Goal: Transaction & Acquisition: Purchase product/service

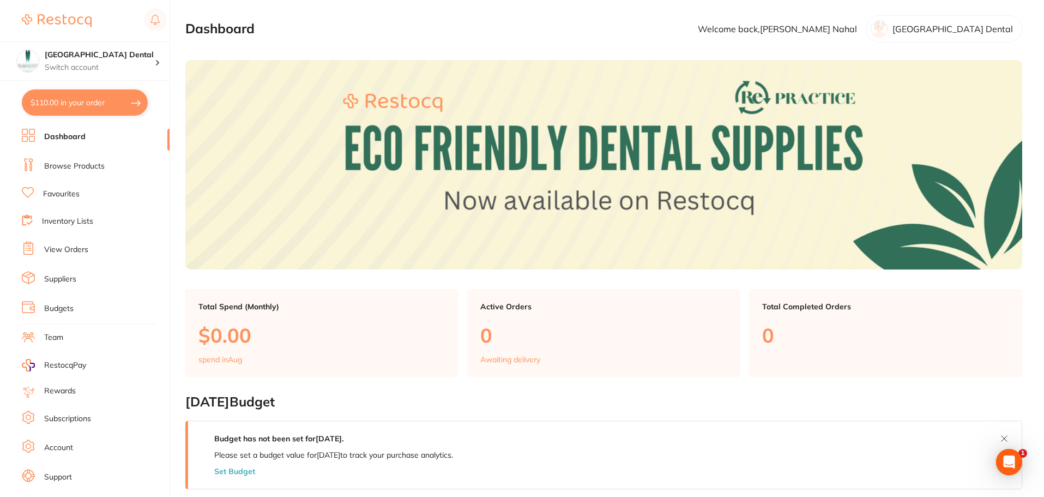
click at [80, 192] on li "Favourites" at bounding box center [96, 194] width 148 height 14
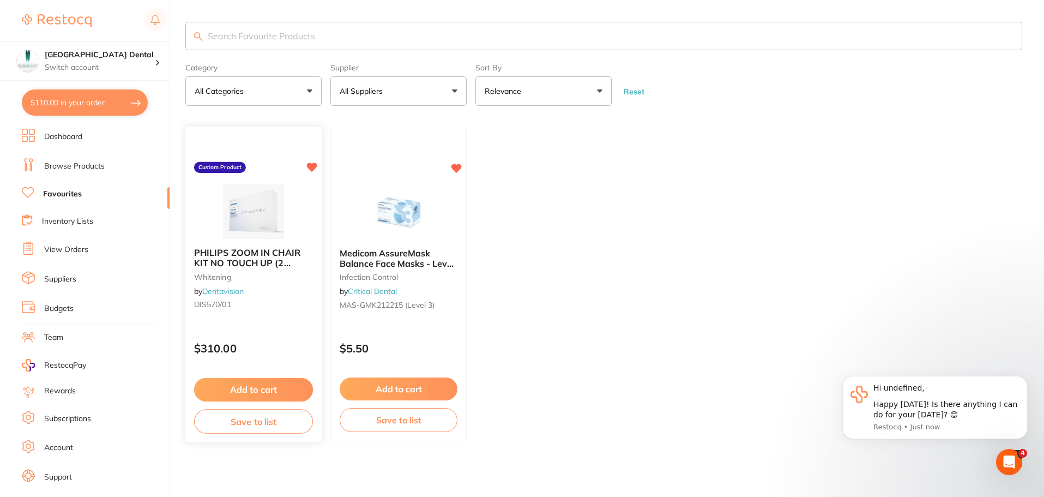
click at [260, 389] on button "Add to cart" at bounding box center [253, 389] width 119 height 23
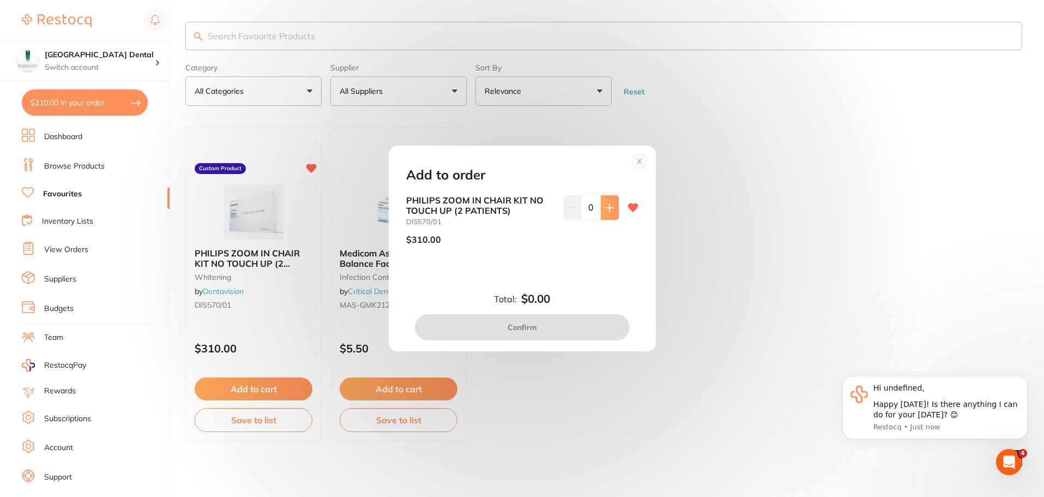
click at [605, 211] on icon at bounding box center [609, 207] width 9 height 9
type input "1"
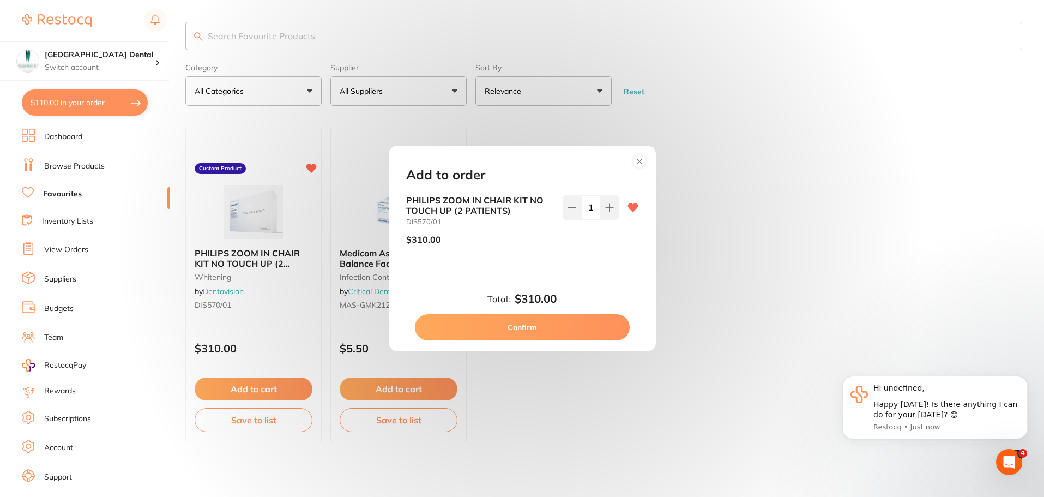
click at [514, 325] on button "Confirm" at bounding box center [522, 327] width 215 height 26
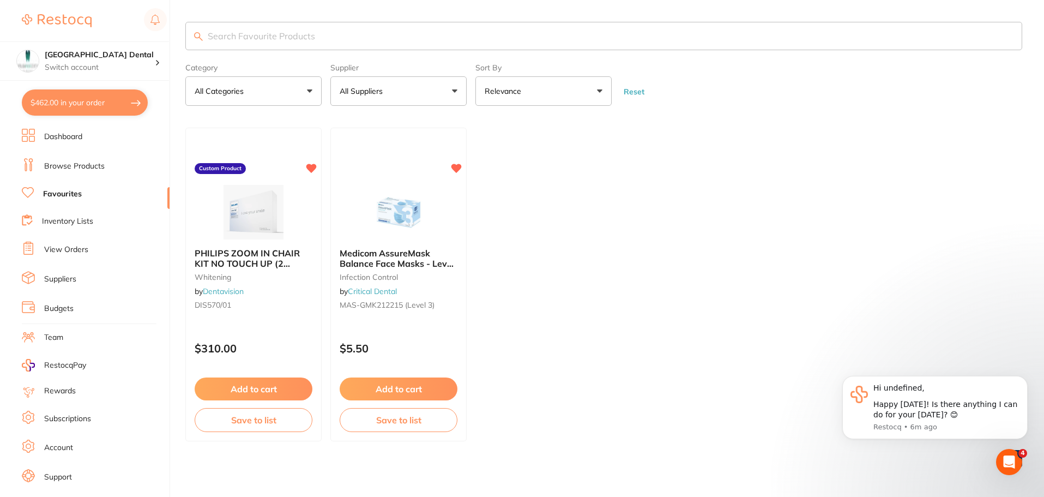
click at [90, 167] on link "Browse Products" at bounding box center [74, 166] width 61 height 11
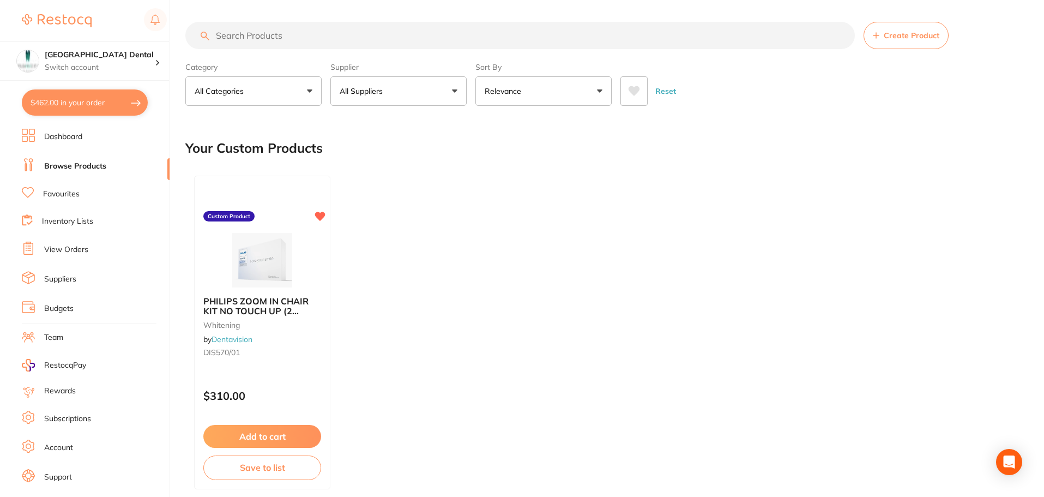
click at [292, 39] on input "search" at bounding box center [519, 35] width 669 height 27
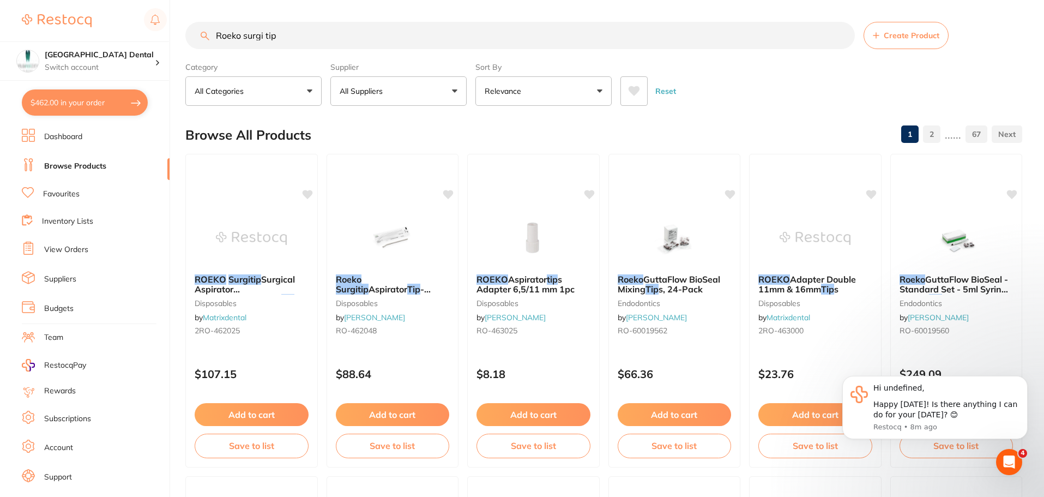
type input "Roeko surgi tip"
click at [456, 96] on button "All Suppliers" at bounding box center [398, 90] width 136 height 29
type input "henr"
click at [388, 190] on p "[PERSON_NAME]" at bounding box center [405, 185] width 70 height 10
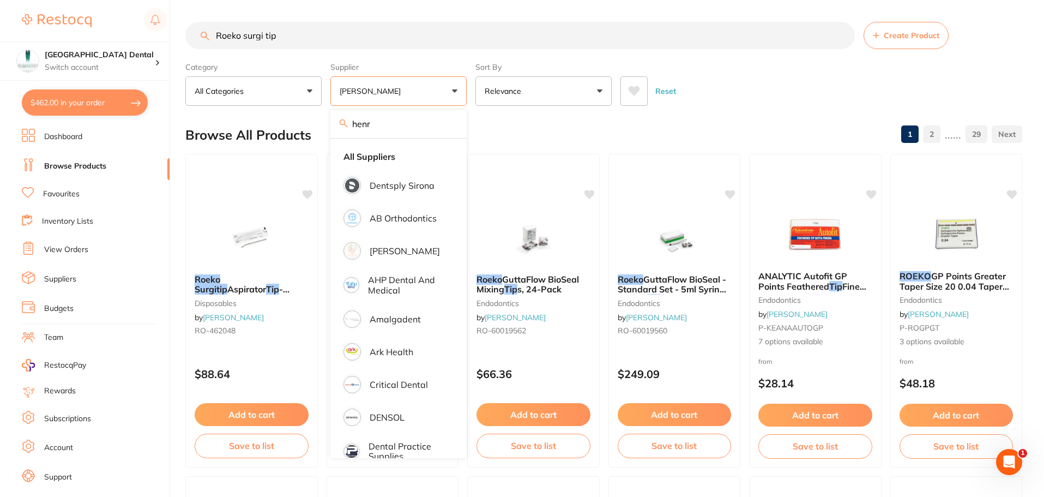
click at [727, 119] on div "Browse All Products 1 2 ...... 29" at bounding box center [603, 135] width 837 height 37
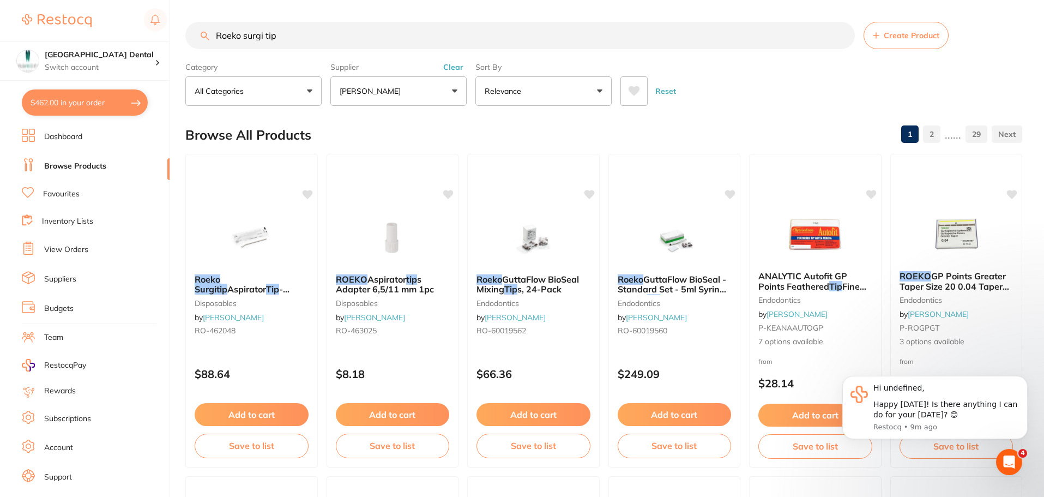
click at [266, 35] on input "Roeko surgi tip" at bounding box center [519, 35] width 669 height 27
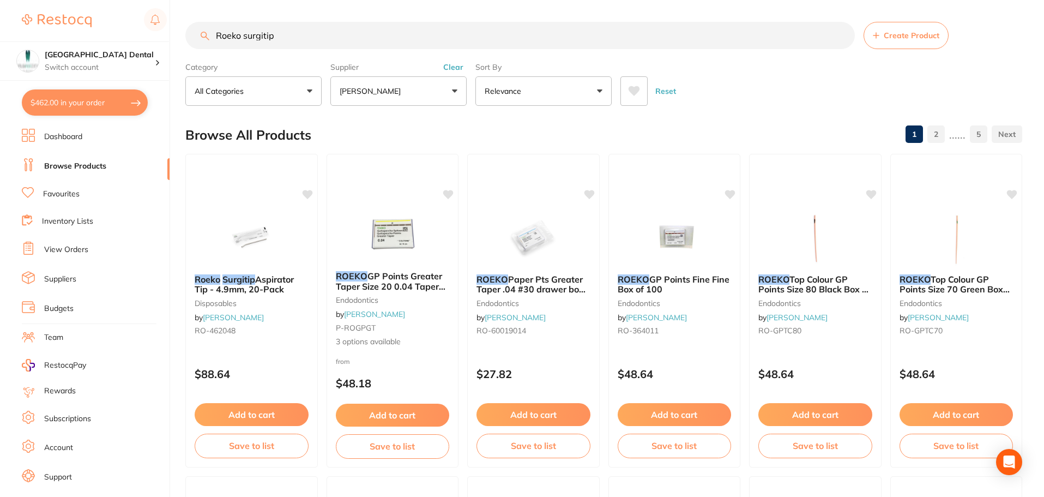
click at [277, 35] on input "Roeko surgitip" at bounding box center [519, 35] width 669 height 27
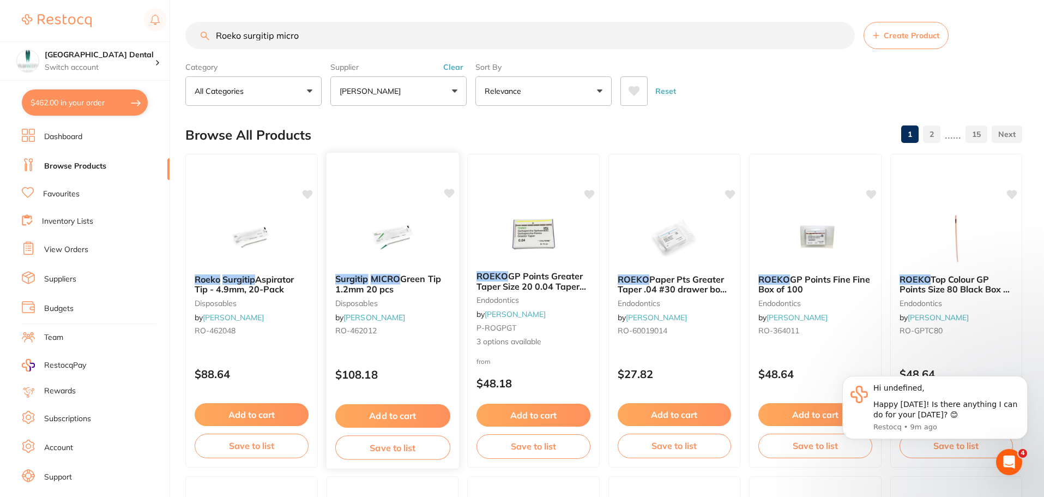
type input "Roeko surgitip micro"
click at [396, 416] on button "Add to cart" at bounding box center [392, 415] width 115 height 23
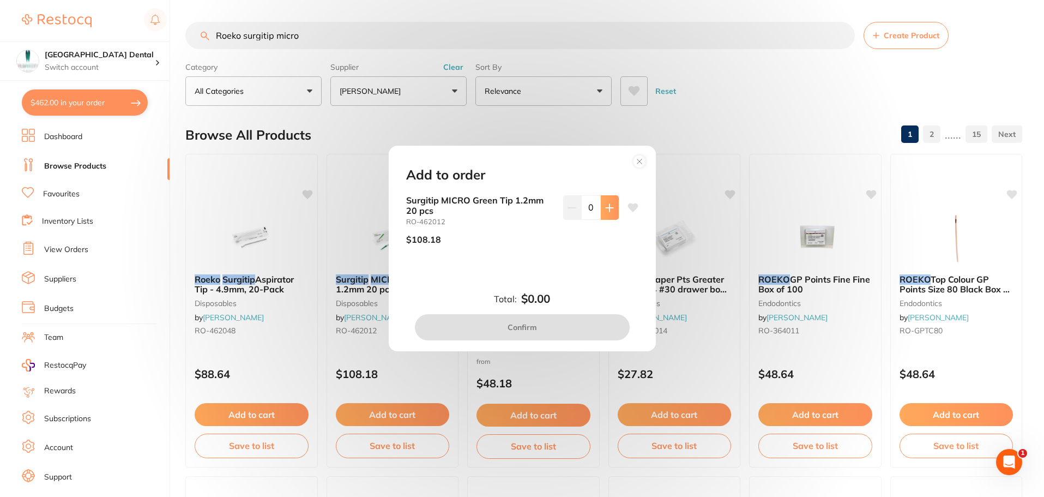
click at [608, 204] on icon at bounding box center [609, 207] width 9 height 9
type input "1"
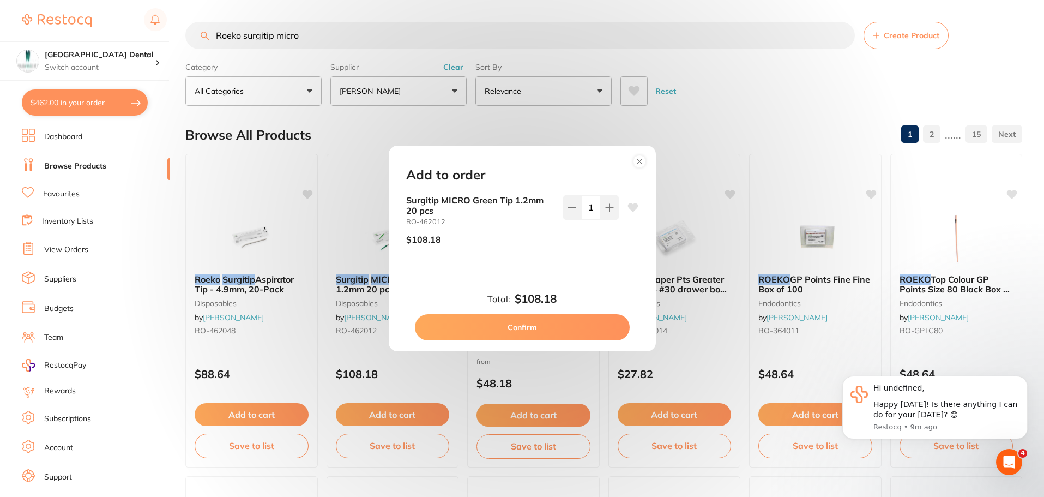
click at [513, 325] on button "Confirm" at bounding box center [522, 327] width 215 height 26
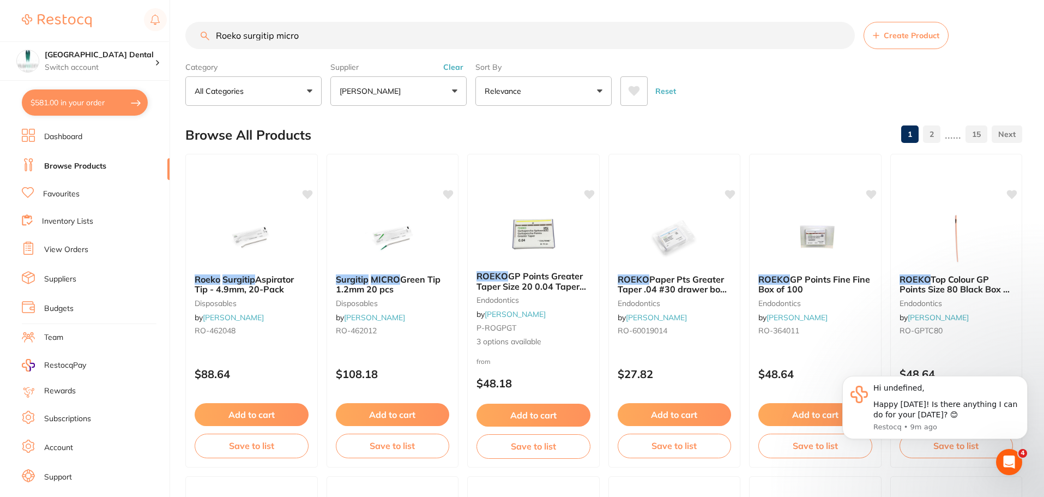
click at [453, 92] on button "[PERSON_NAME]" at bounding box center [398, 90] width 136 height 29
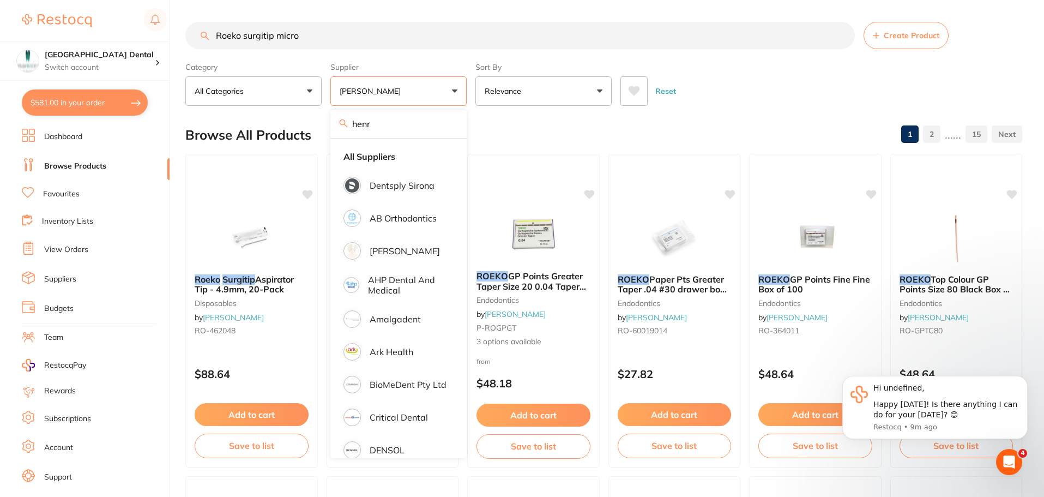
click at [446, 124] on input "henr" at bounding box center [398, 123] width 136 height 27
click at [329, 35] on input "Roeko surgitip micro" at bounding box center [519, 35] width 669 height 27
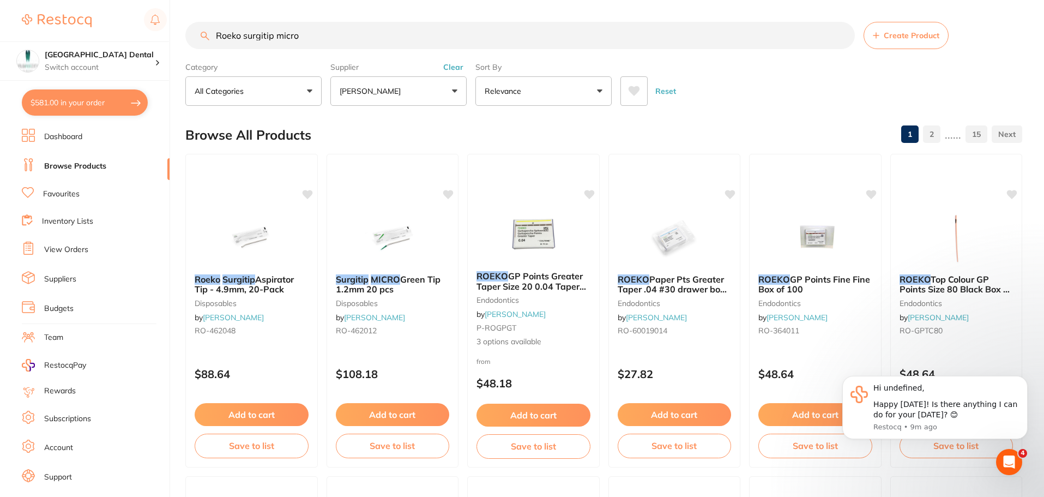
drag, startPoint x: 329, startPoint y: 35, endPoint x: 226, endPoint y: 40, distance: 102.6
click at [226, 40] on input "Roeko surgitip micro" at bounding box center [519, 35] width 669 height 27
click at [454, 95] on button "[PERSON_NAME]" at bounding box center [398, 90] width 136 height 29
type input "h"
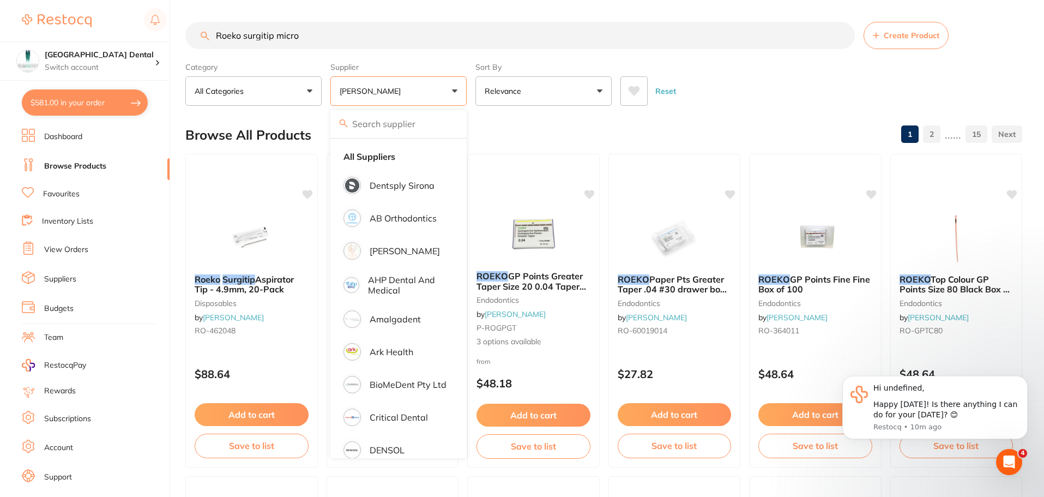
drag, startPoint x: 325, startPoint y: 36, endPoint x: 216, endPoint y: 38, distance: 109.6
click at [216, 38] on input "Roeko surgitip micro" at bounding box center [519, 35] width 669 height 27
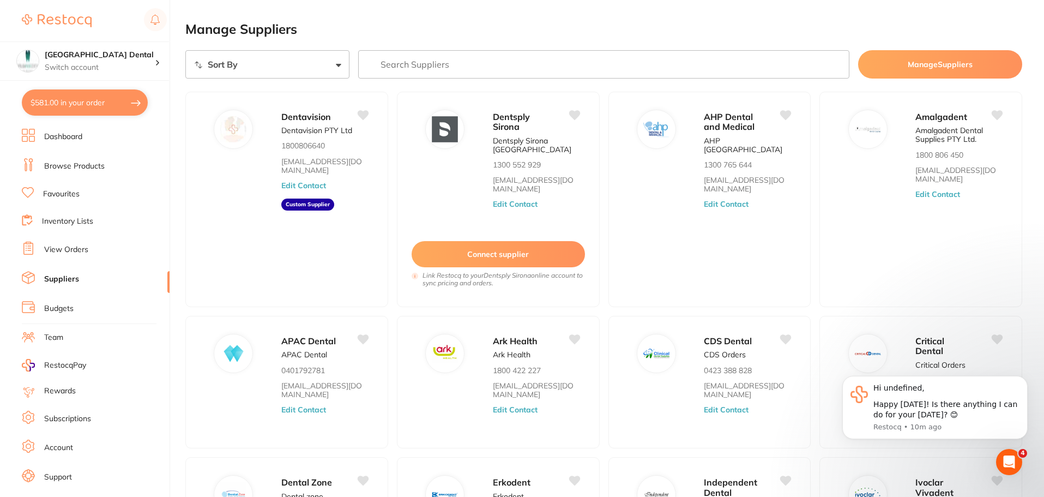
click at [456, 62] on input "search" at bounding box center [604, 64] width 492 height 28
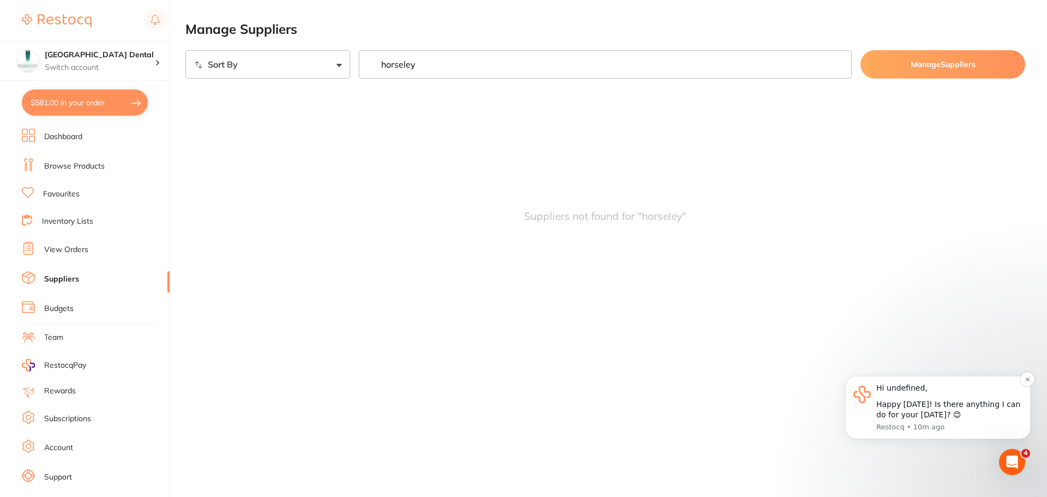
type input "horseley"
click at [922, 396] on div "Hi undefined, Happy [DATE]! Is there anything I can do for your [DATE]? 😊" at bounding box center [949, 402] width 146 height 38
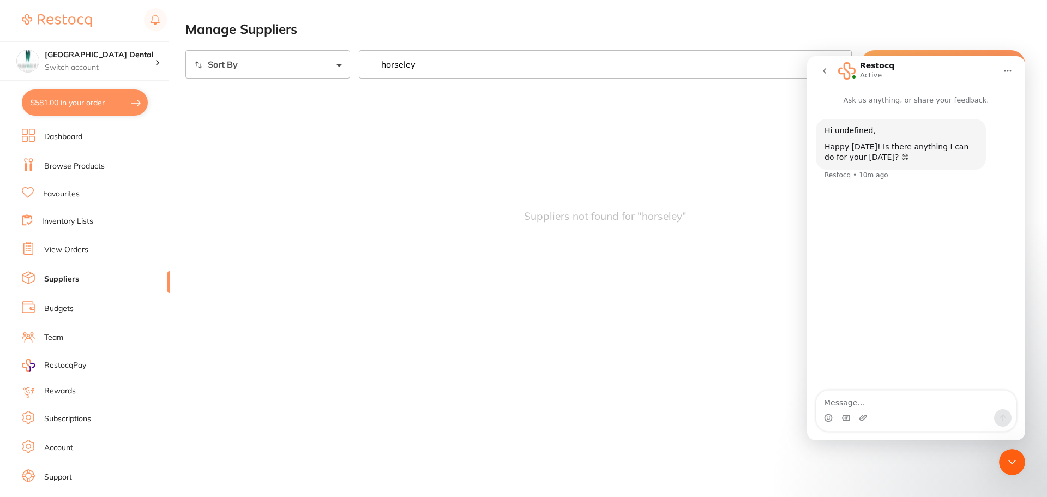
click at [872, 402] on textarea "Message…" at bounding box center [915, 399] width 199 height 19
type textarea "hi there can you please add Horseley to our list of suppliers"
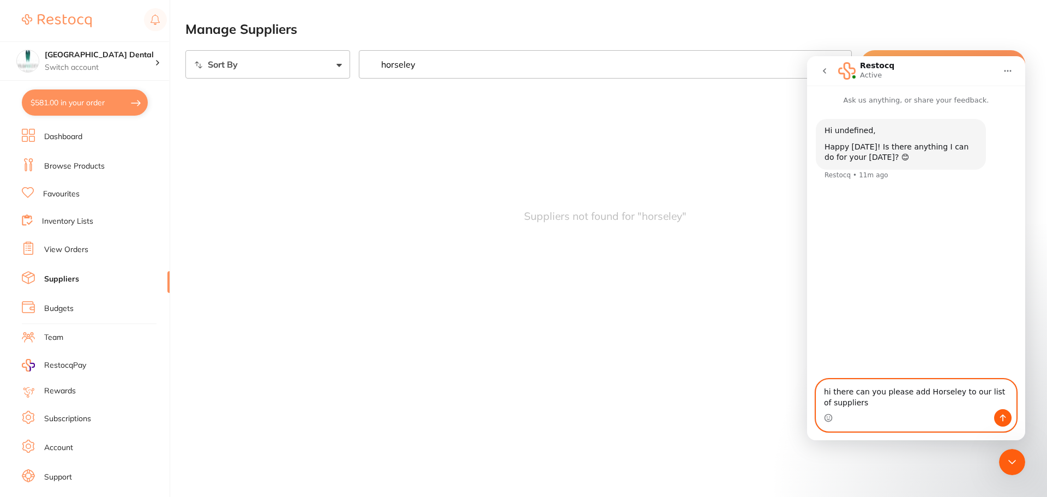
drag, startPoint x: 864, startPoint y: 404, endPoint x: 819, endPoint y: 388, distance: 47.6
click at [819, 388] on textarea "hi there can you please add Horseley to our list of suppliers" at bounding box center [915, 393] width 199 height 29
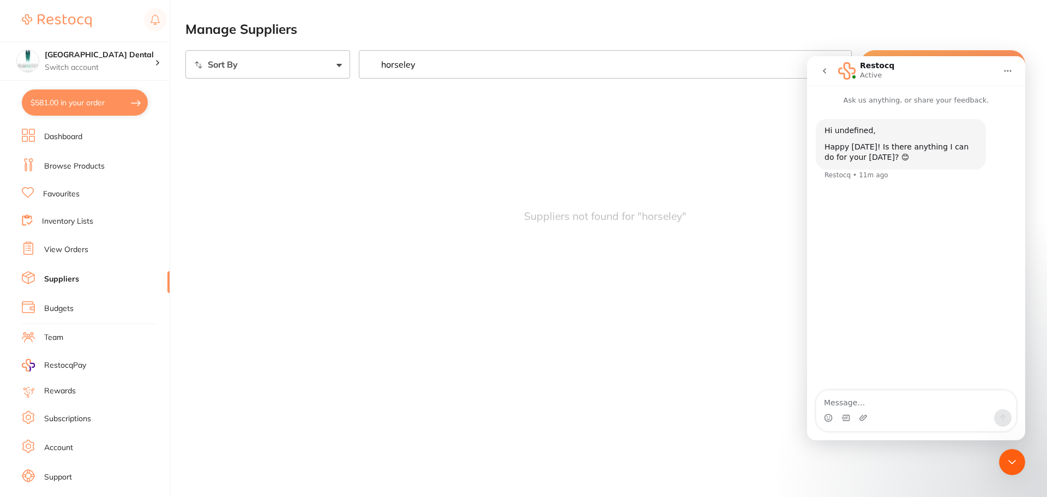
click at [76, 162] on link "Browse Products" at bounding box center [74, 166] width 61 height 11
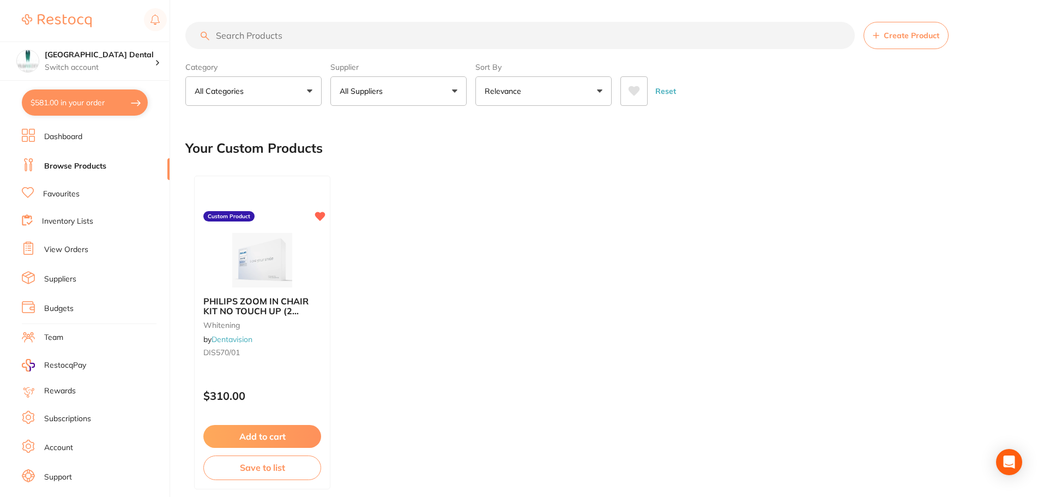
click at [331, 31] on input "search" at bounding box center [519, 35] width 669 height 27
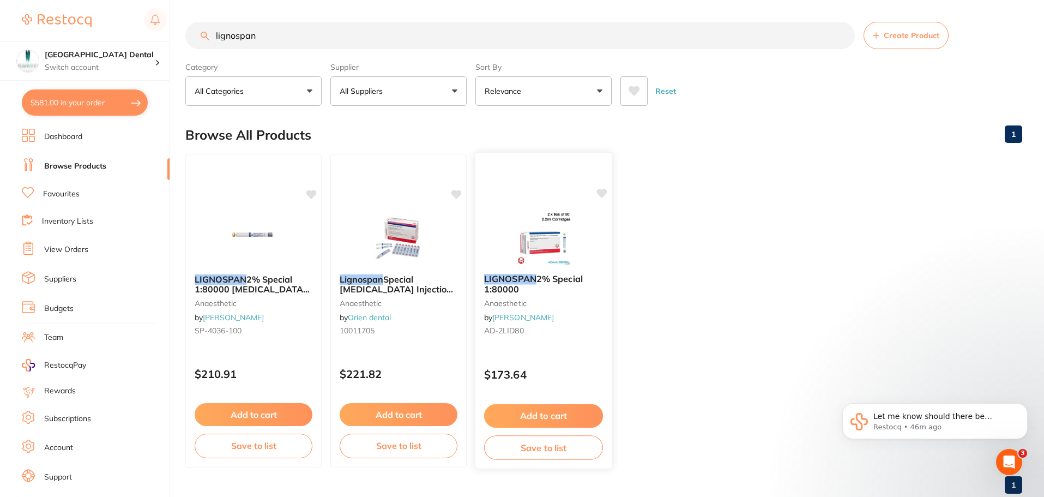
type input "lignospan"
click at [550, 282] on span "2% Special 1:80000" at bounding box center [533, 283] width 99 height 21
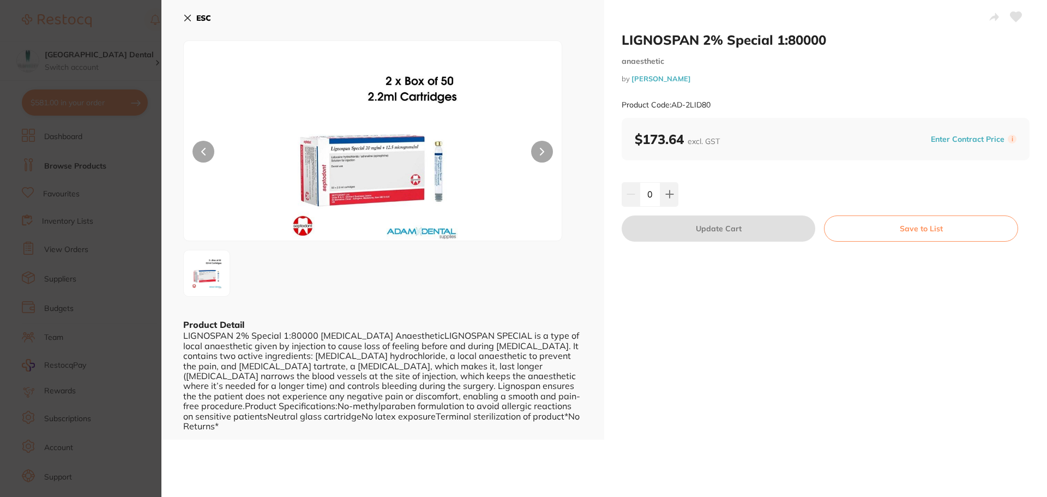
click at [190, 17] on icon at bounding box center [187, 18] width 9 height 9
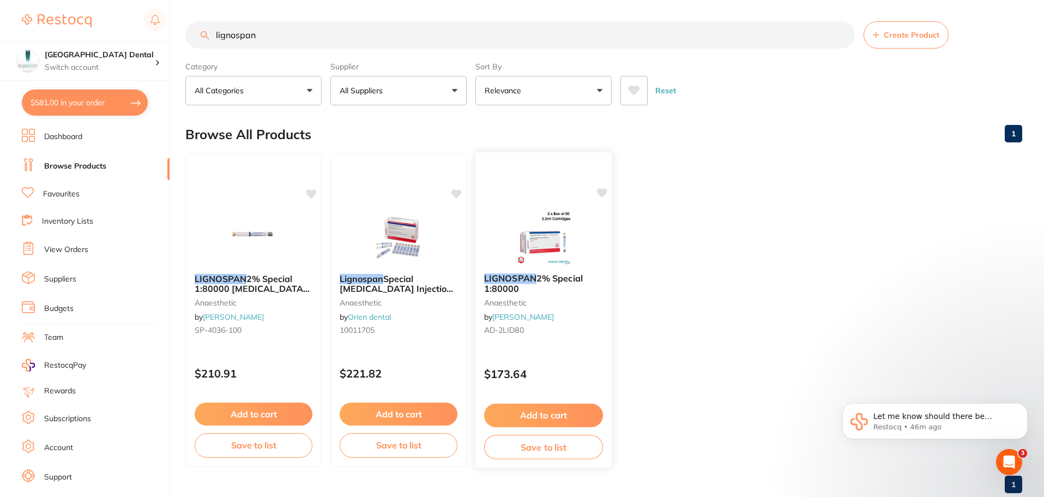
click at [558, 418] on button "Add to cart" at bounding box center [543, 414] width 119 height 23
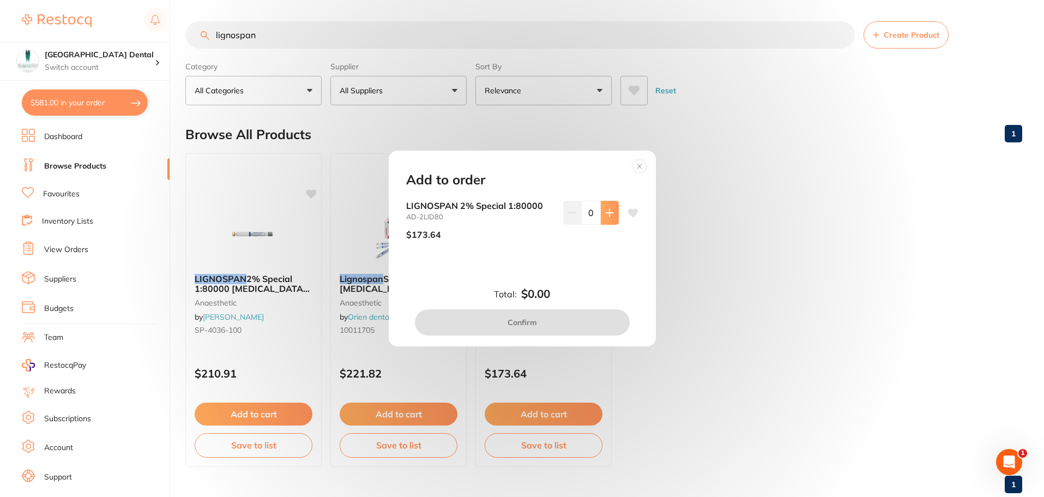
scroll to position [0, 0]
click at [607, 211] on icon at bounding box center [609, 212] width 7 height 7
type input "1"
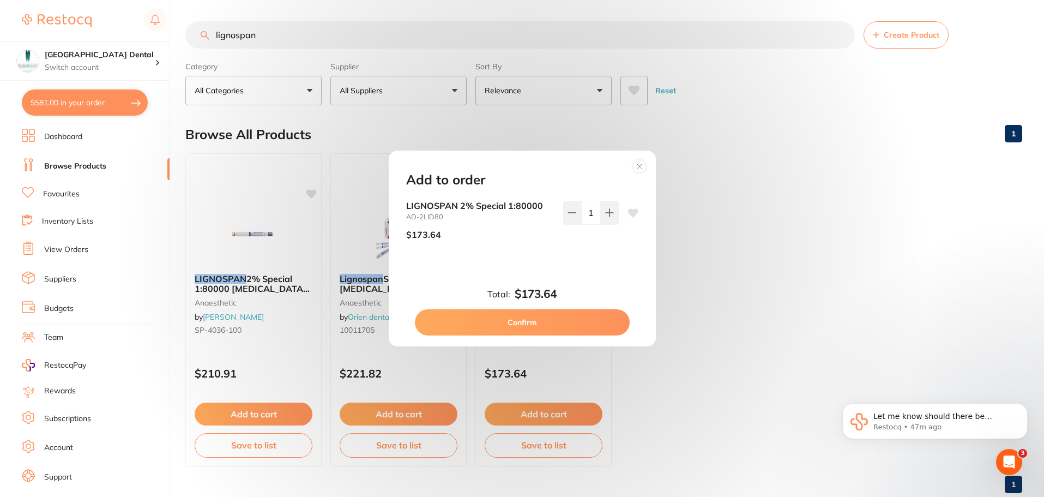
click at [506, 319] on button "Confirm" at bounding box center [522, 322] width 215 height 26
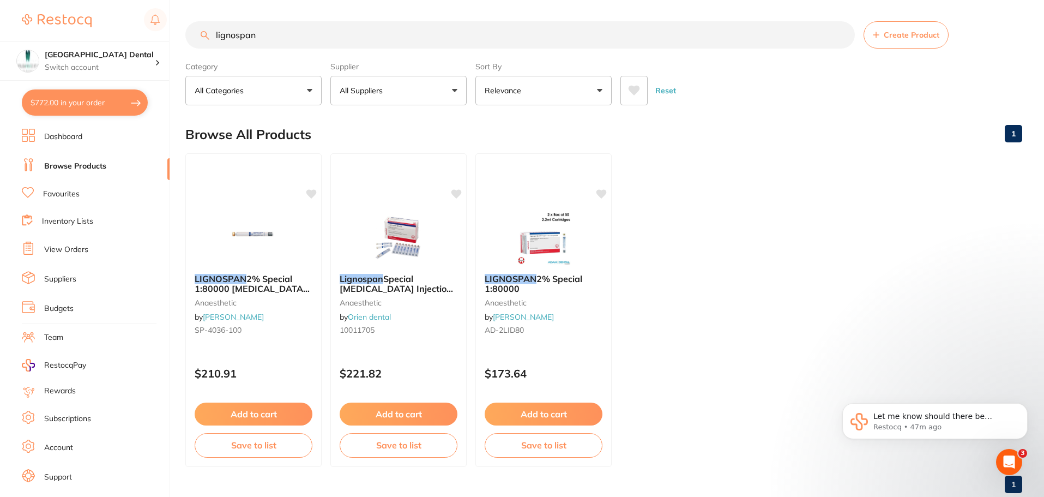
scroll to position [1, 0]
drag, startPoint x: 295, startPoint y: 40, endPoint x: 216, endPoint y: 41, distance: 79.0
click at [216, 41] on input "lignospan" at bounding box center [519, 34] width 669 height 27
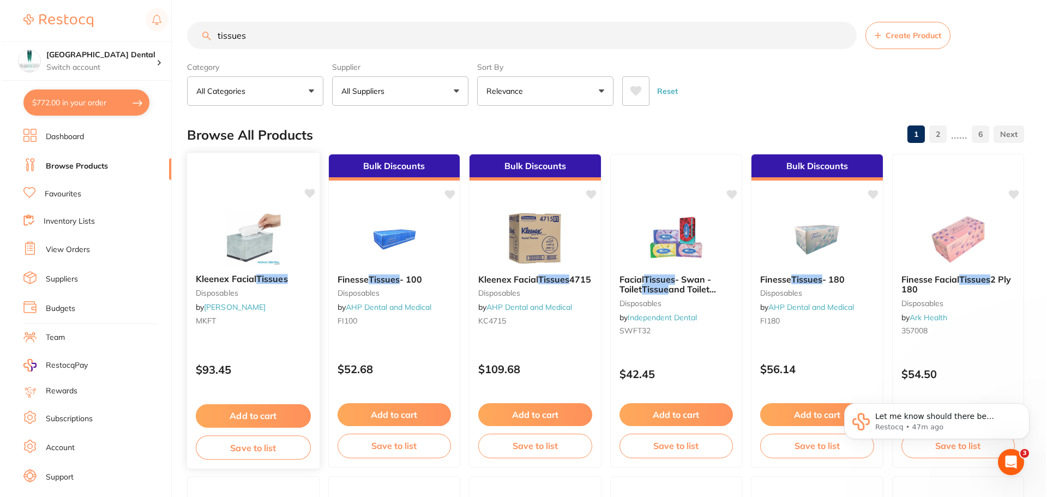
scroll to position [0, 0]
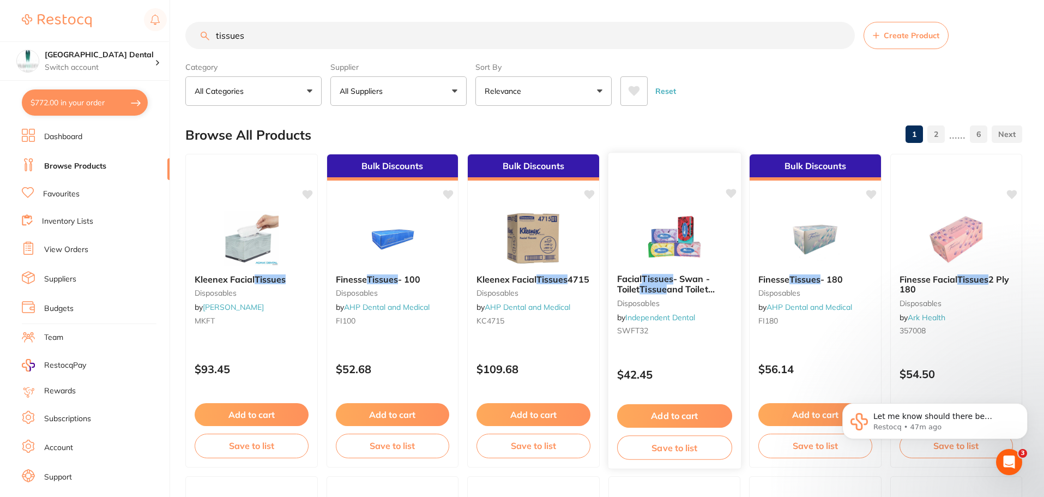
type input "tissues"
click at [643, 285] on em "Tissue" at bounding box center [652, 288] width 27 height 11
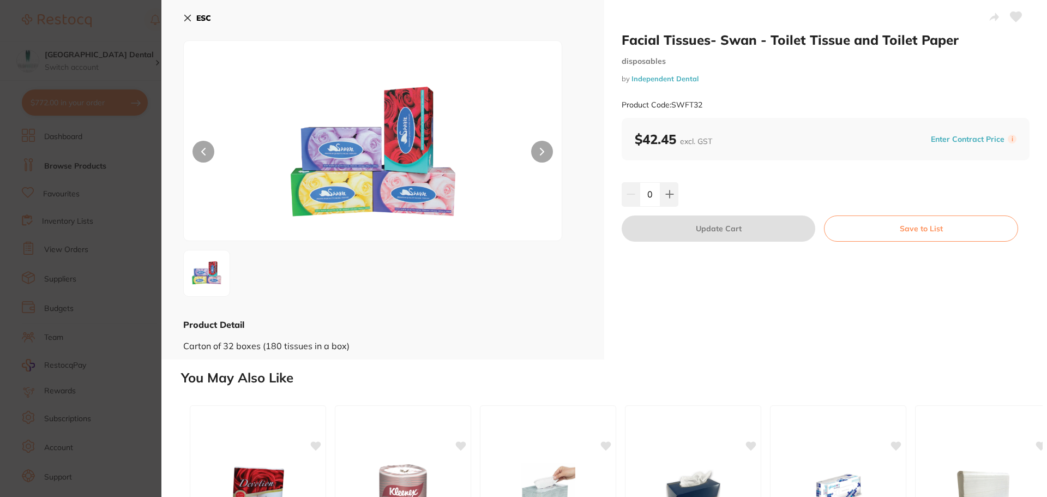
click at [185, 19] on icon at bounding box center [187, 18] width 9 height 9
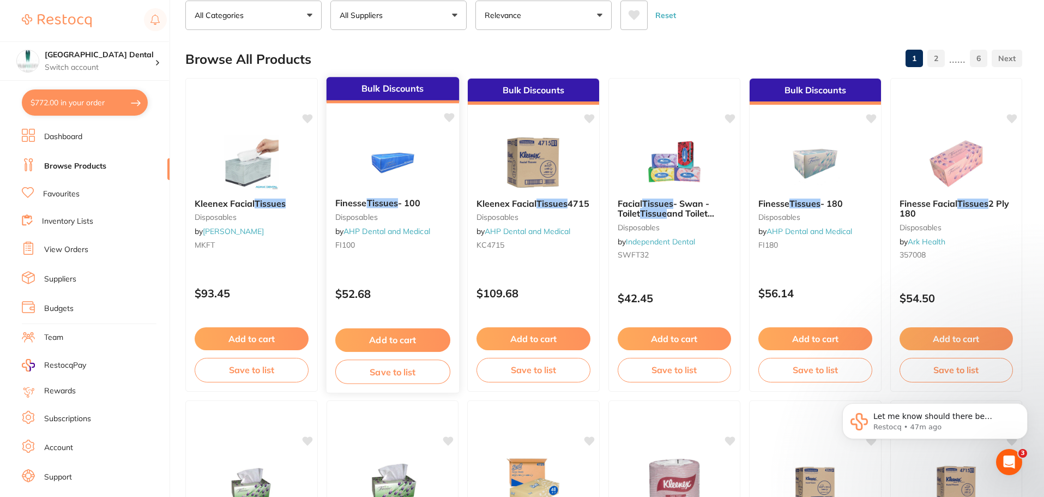
scroll to position [55, 0]
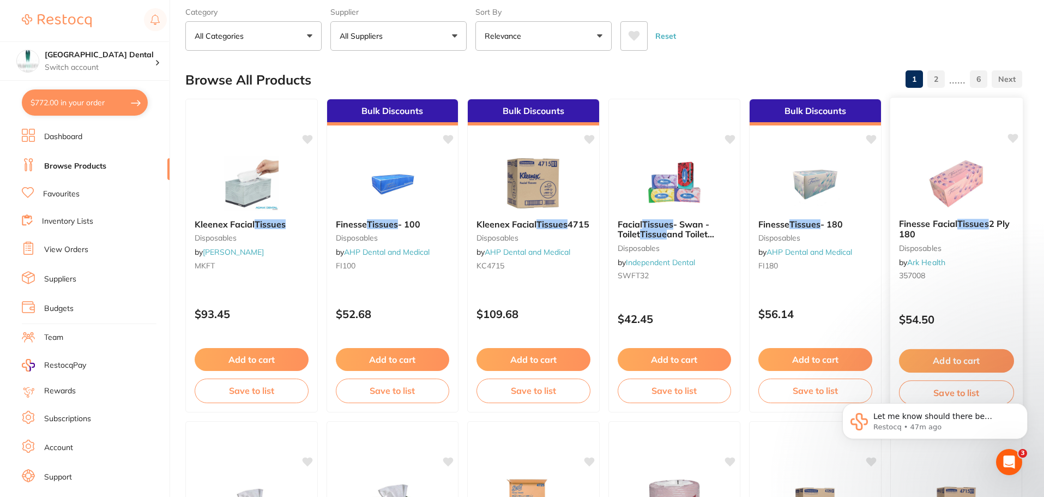
click at [922, 228] on span "2 Ply 180" at bounding box center [953, 228] width 111 height 21
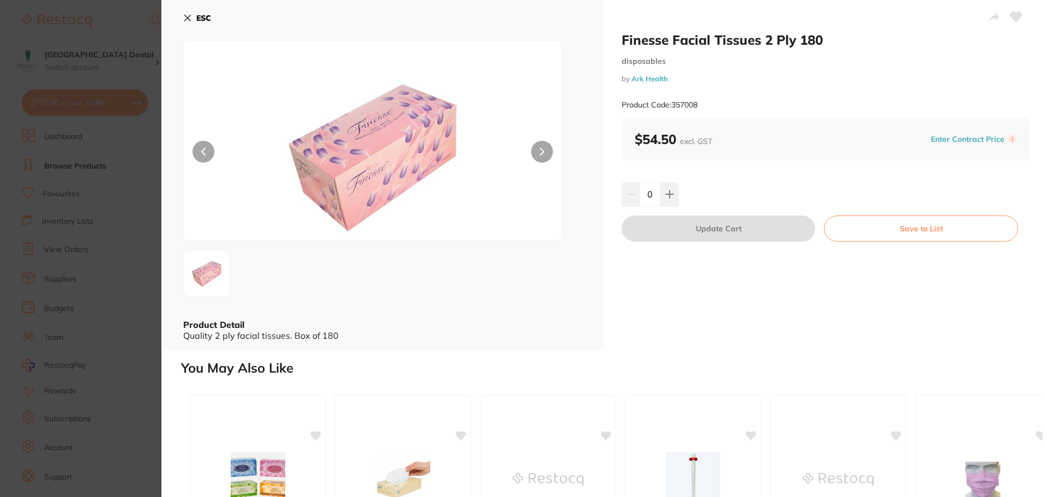
click at [188, 18] on icon at bounding box center [188, 18] width 6 height 6
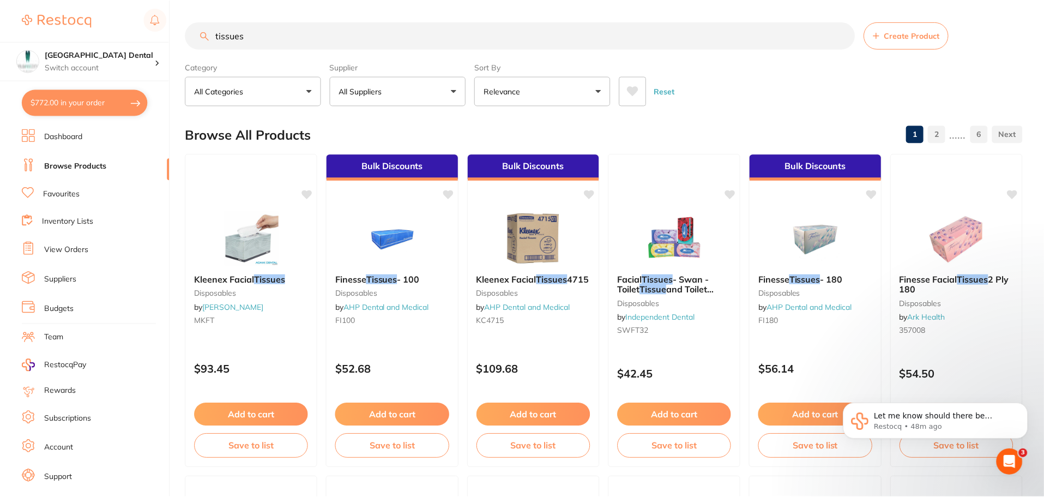
scroll to position [55, 0]
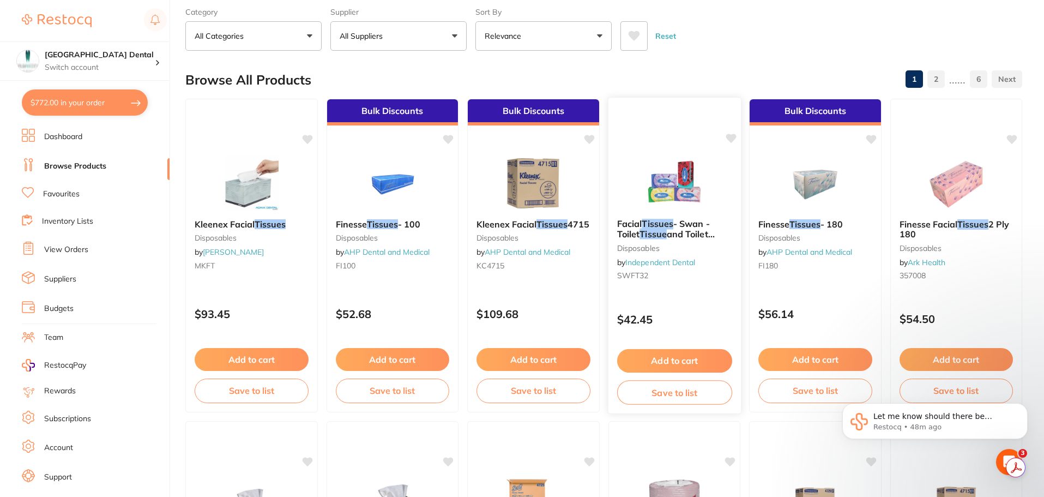
click at [628, 224] on span "Facial" at bounding box center [628, 223] width 25 height 11
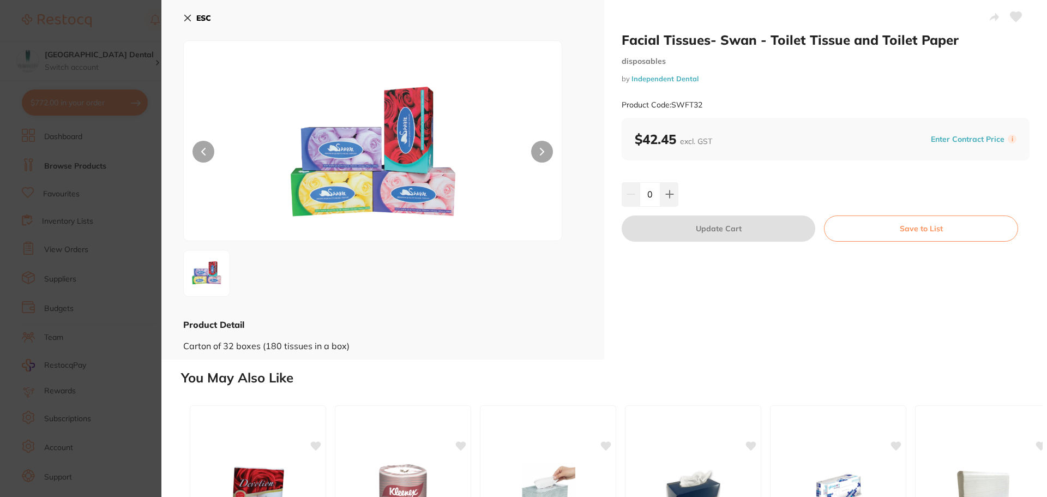
click at [186, 17] on icon at bounding box center [188, 18] width 6 height 6
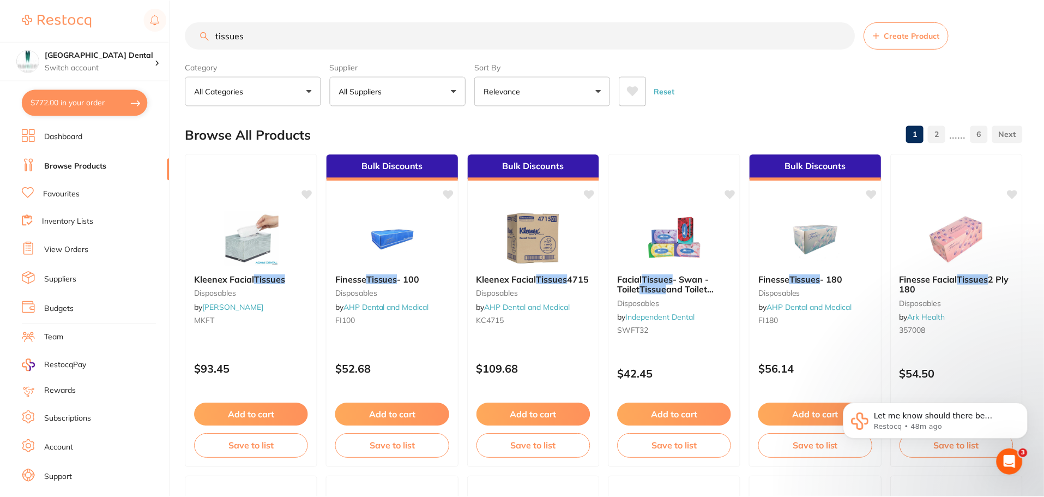
scroll to position [55, 0]
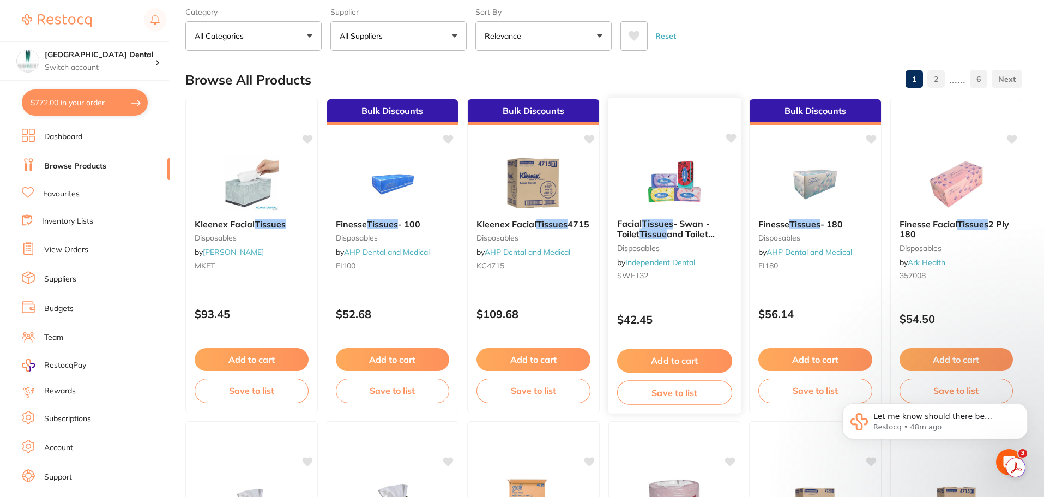
click at [666, 356] on button "Add to cart" at bounding box center [673, 360] width 115 height 23
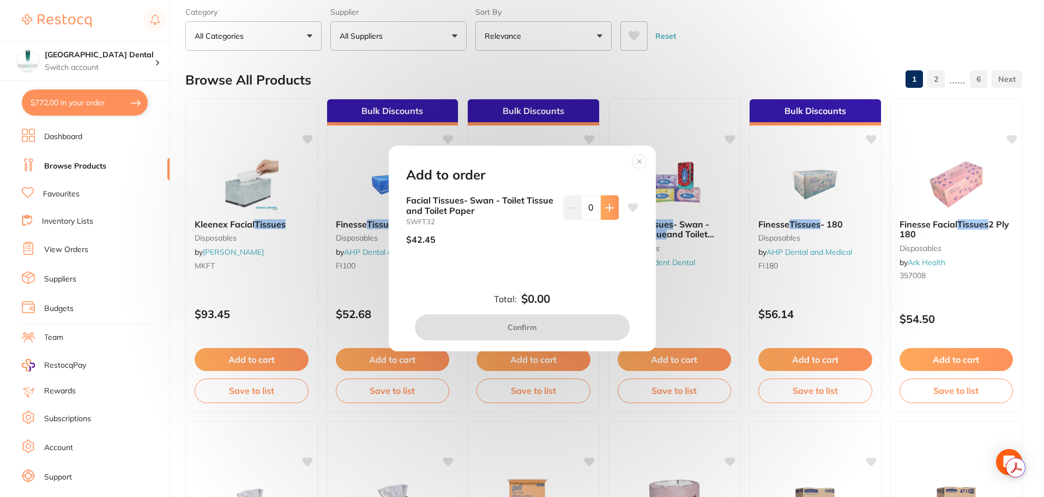
click at [606, 209] on icon at bounding box center [609, 207] width 7 height 7
type input "1"
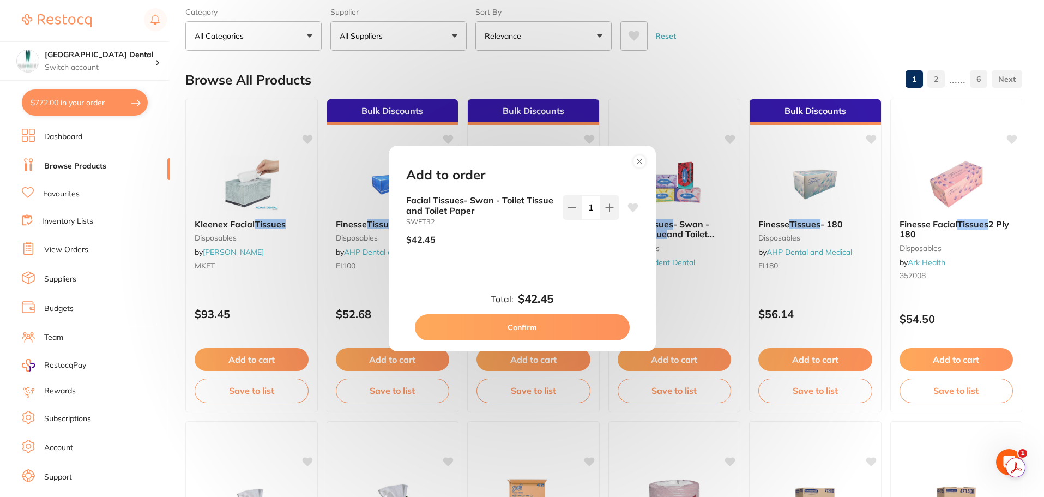
scroll to position [0, 0]
click at [536, 324] on button "Confirm" at bounding box center [522, 327] width 215 height 26
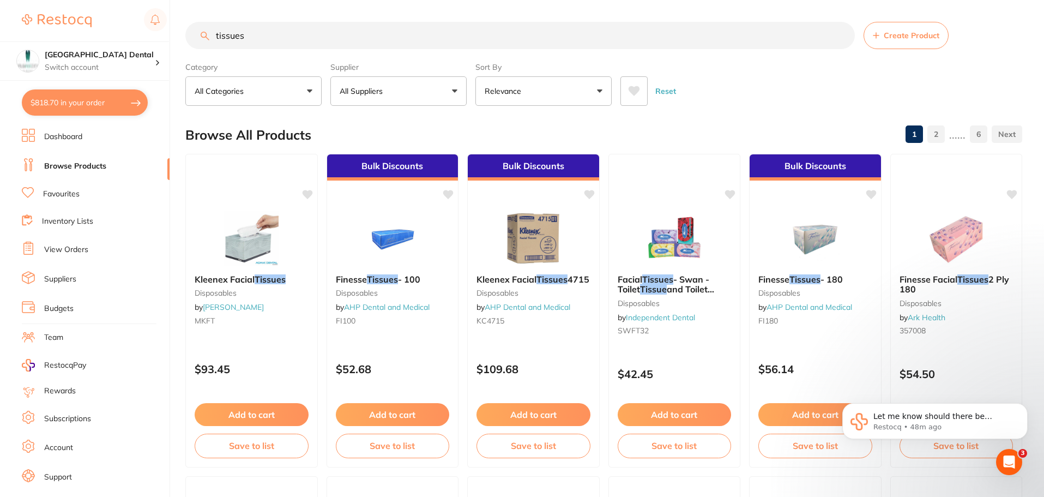
drag, startPoint x: 261, startPoint y: 35, endPoint x: 209, endPoint y: 40, distance: 52.6
click at [209, 40] on input "tissues" at bounding box center [519, 35] width 669 height 27
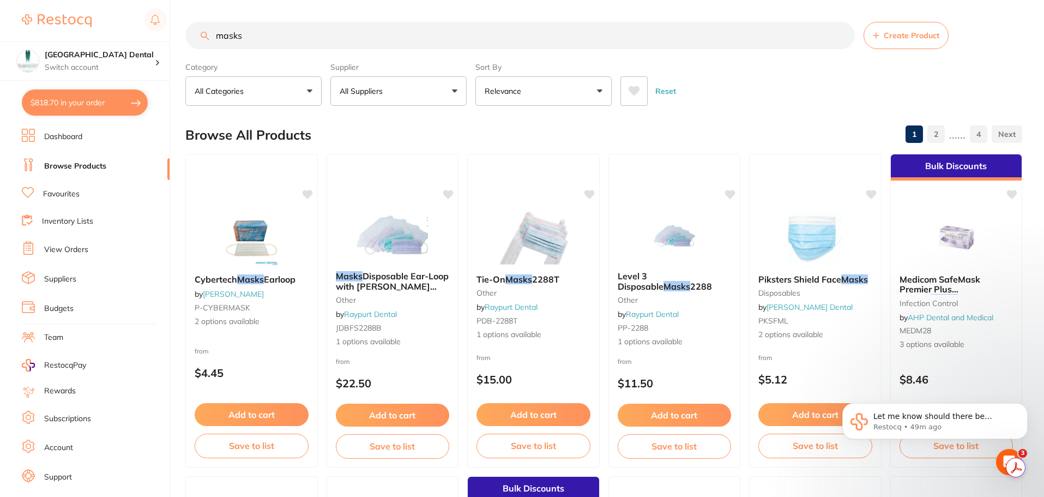
click at [271, 40] on input "masks" at bounding box center [519, 35] width 669 height 27
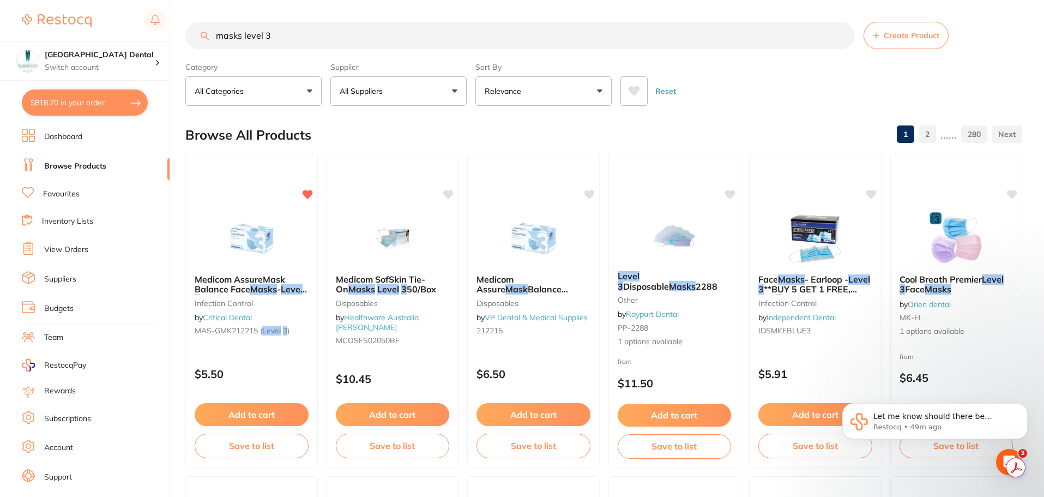
click at [215, 35] on input "masks level 3" at bounding box center [519, 35] width 669 height 27
type input "picture masks level 3"
click at [1007, 463] on icon "Open Intercom Messenger" at bounding box center [1009, 461] width 8 height 9
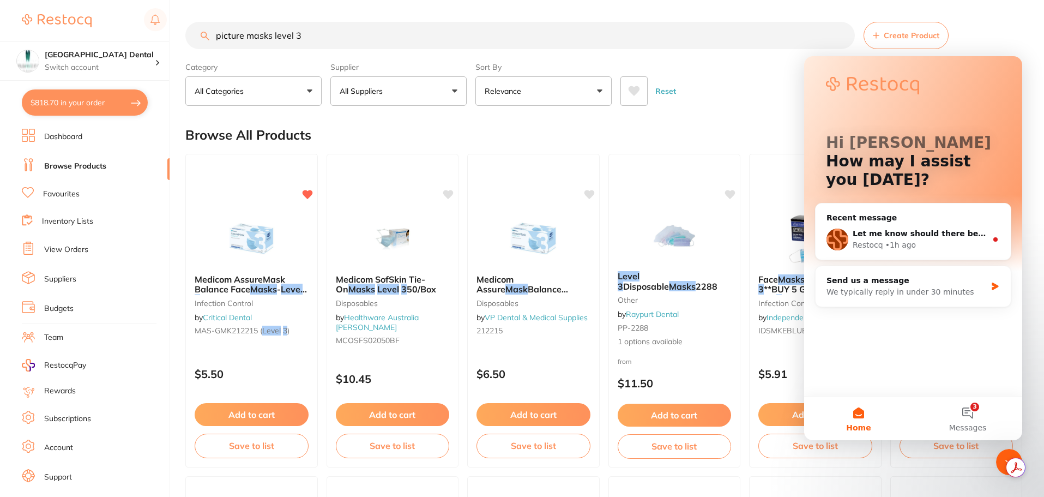
click at [1005, 453] on div "Close Intercom Messenger" at bounding box center [1009, 462] width 26 height 26
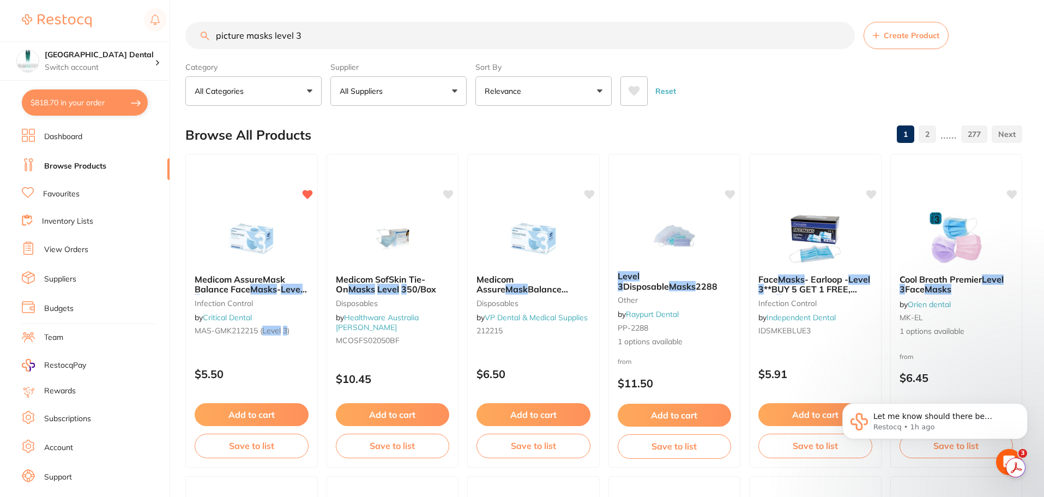
click at [669, 120] on div "Browse All Products 1 2 ...... 277" at bounding box center [603, 135] width 837 height 37
click at [71, 193] on link "Favourites" at bounding box center [61, 194] width 37 height 11
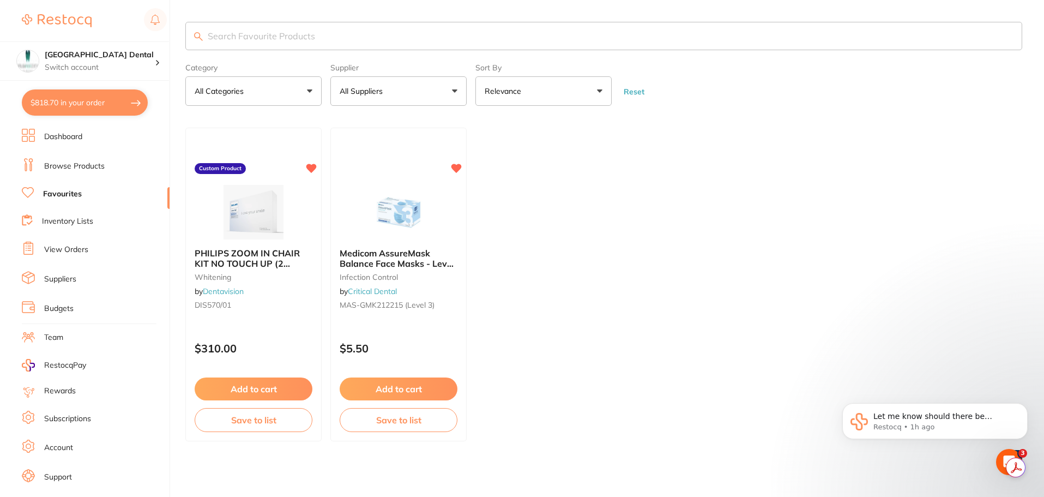
click at [1002, 454] on div "Open Intercom Messenger" at bounding box center [1009, 462] width 36 height 36
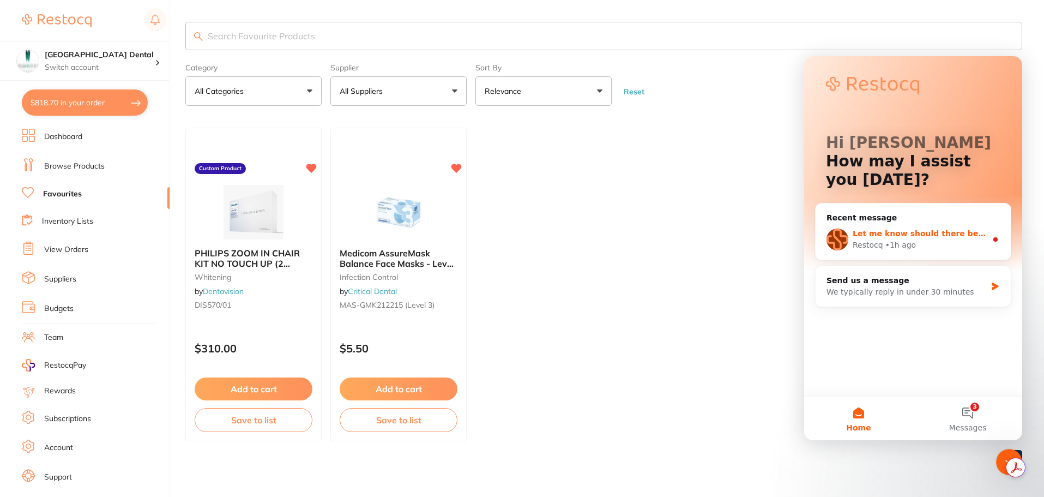
click at [882, 234] on span "Let me know should there be anything I can help you with?" at bounding box center [980, 233] width 255 height 9
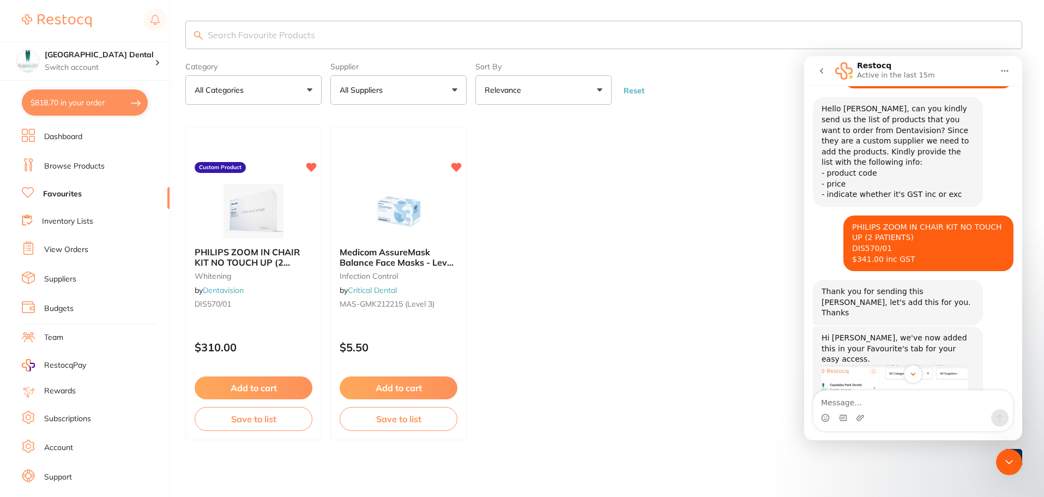
scroll to position [1204, 0]
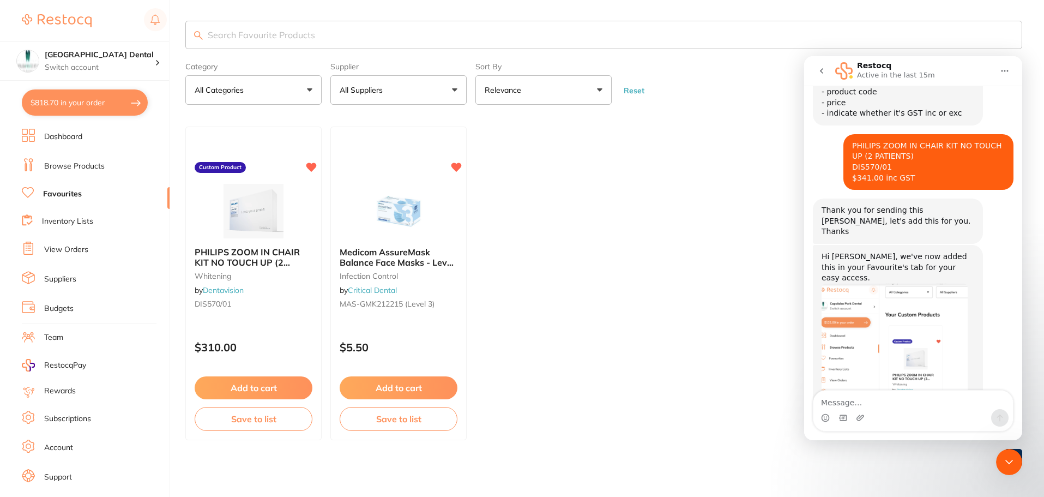
click at [733, 265] on ul "PHILIPS ZOOM IN CHAIR KIT NO TOUCH UP (2 PATIENTS) [MEDICAL_DATA] by Dentavisio…" at bounding box center [603, 282] width 837 height 313
drag, startPoint x: 1007, startPoint y: 462, endPoint x: 1961, endPoint y: 892, distance: 1046.6
click at [1007, 462] on icon "Close Intercom Messenger" at bounding box center [1009, 462] width 8 height 4
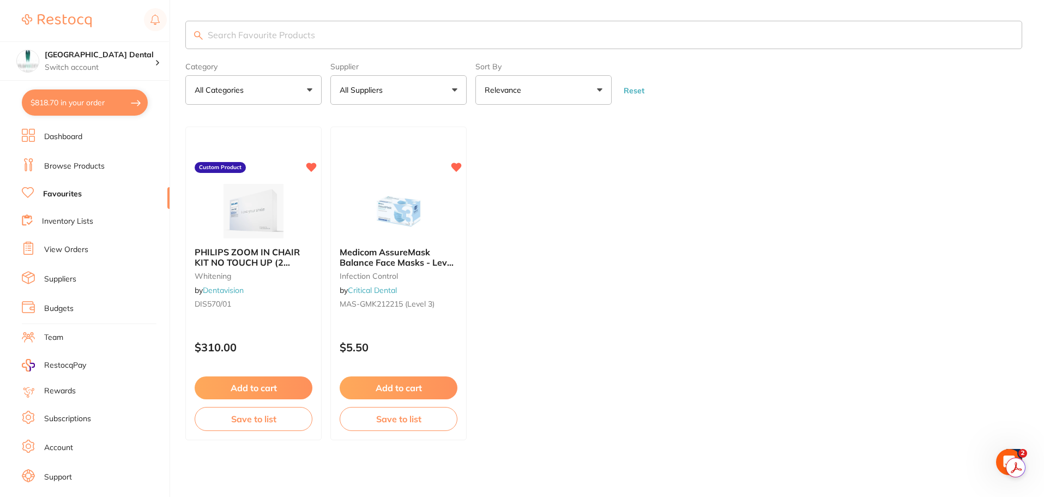
click at [76, 279] on link "Suppliers" at bounding box center [60, 279] width 32 height 11
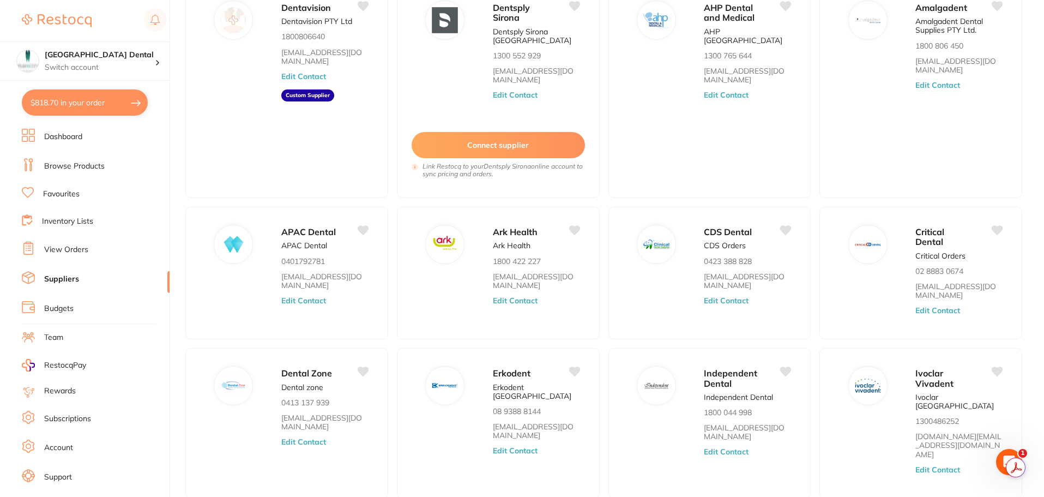
scroll to position [55, 0]
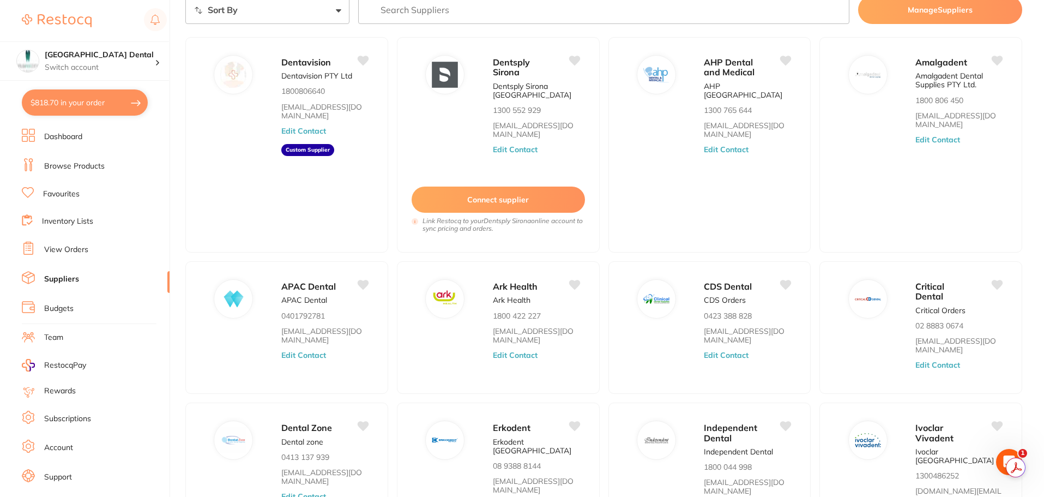
click at [96, 100] on button "$818.70 in your order" at bounding box center [85, 102] width 126 height 26
checkbox input "true"
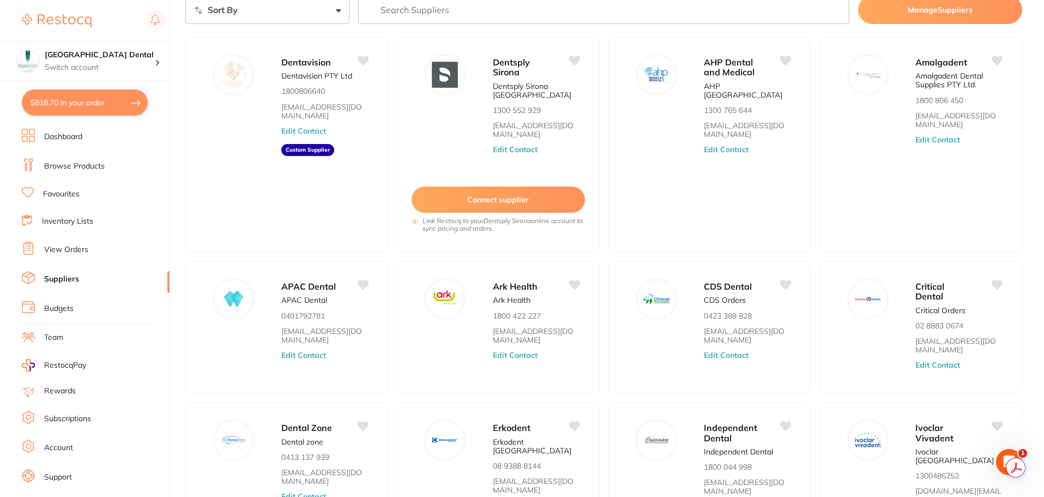
checkbox input "true"
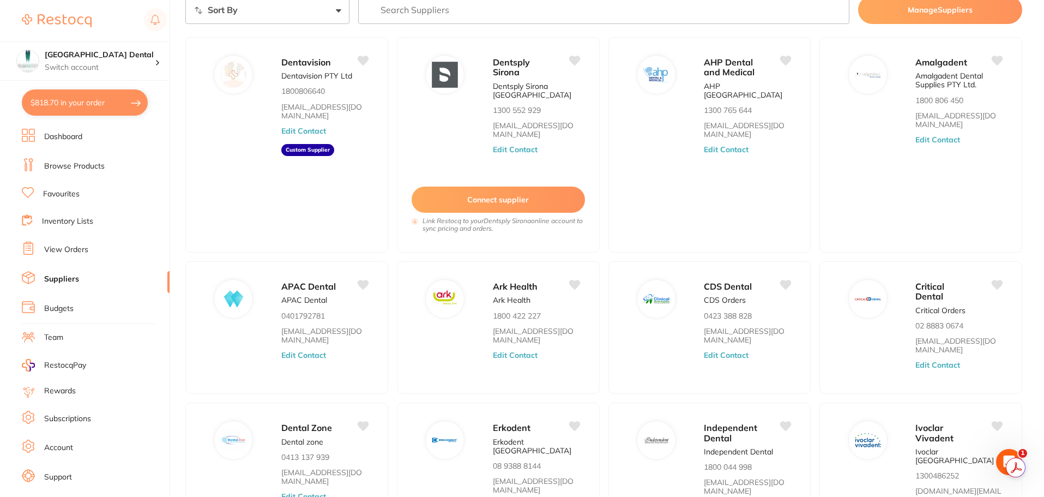
checkbox input "true"
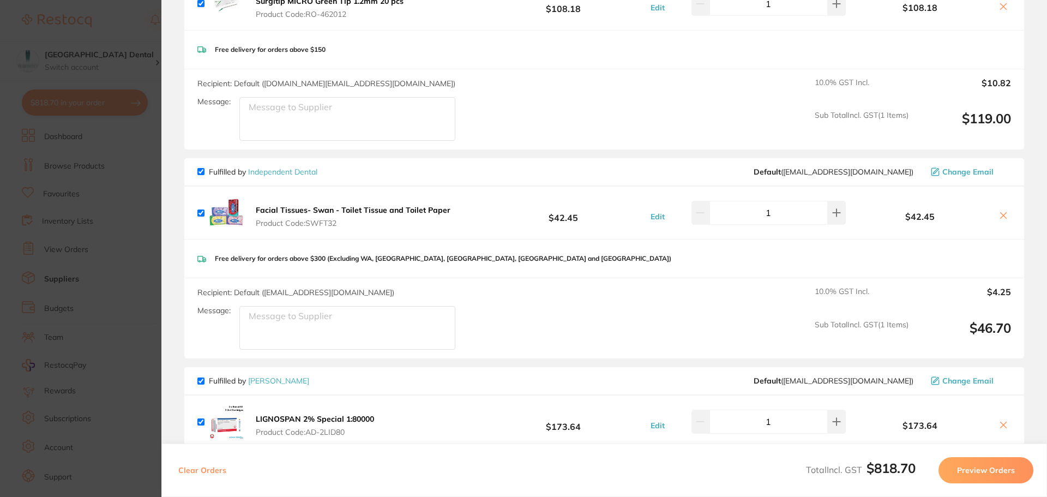
scroll to position [0, 0]
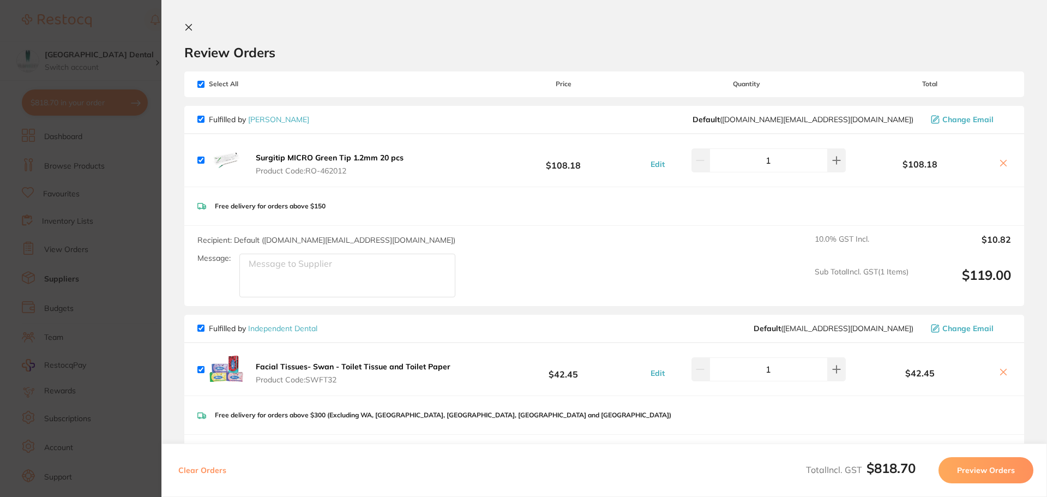
click at [968, 468] on button "Preview Orders" at bounding box center [985, 470] width 95 height 26
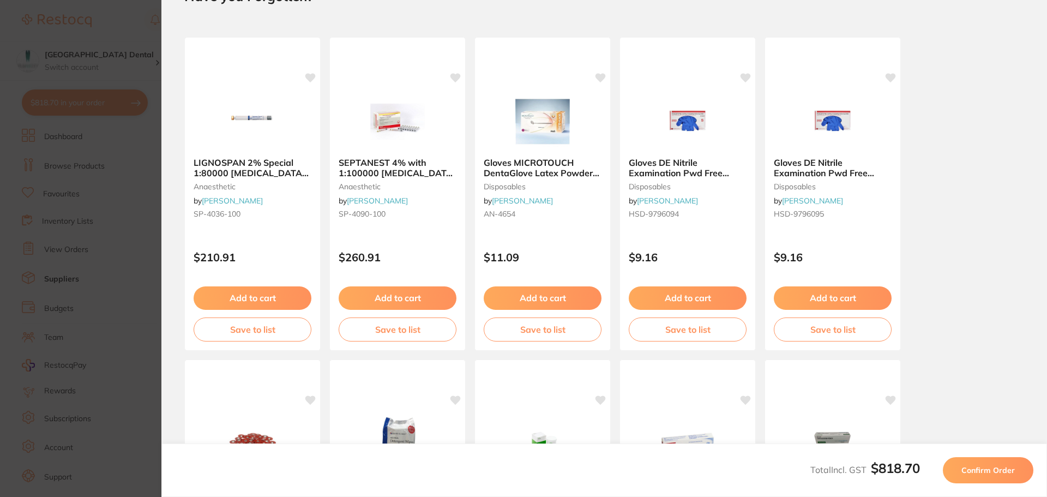
scroll to position [37, 0]
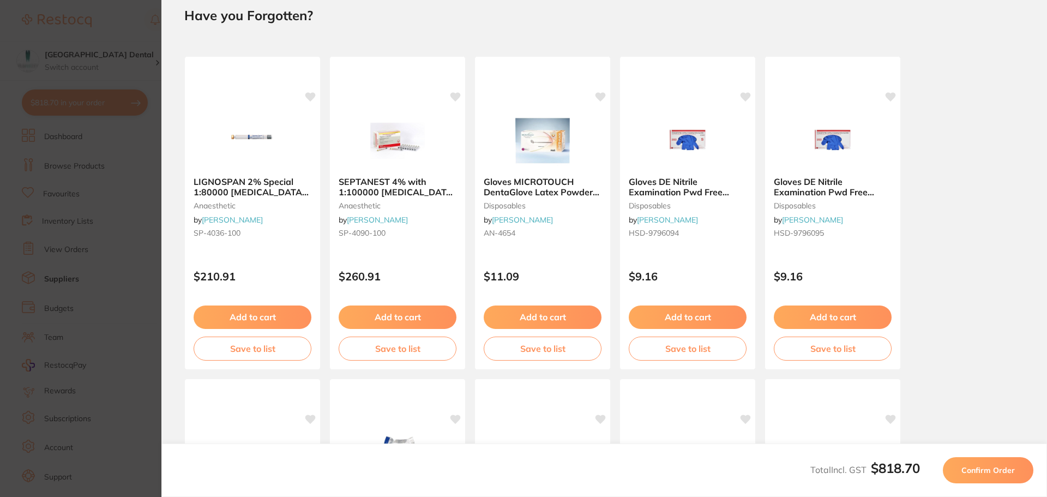
click at [989, 470] on span "Confirm Order" at bounding box center [987, 470] width 53 height 10
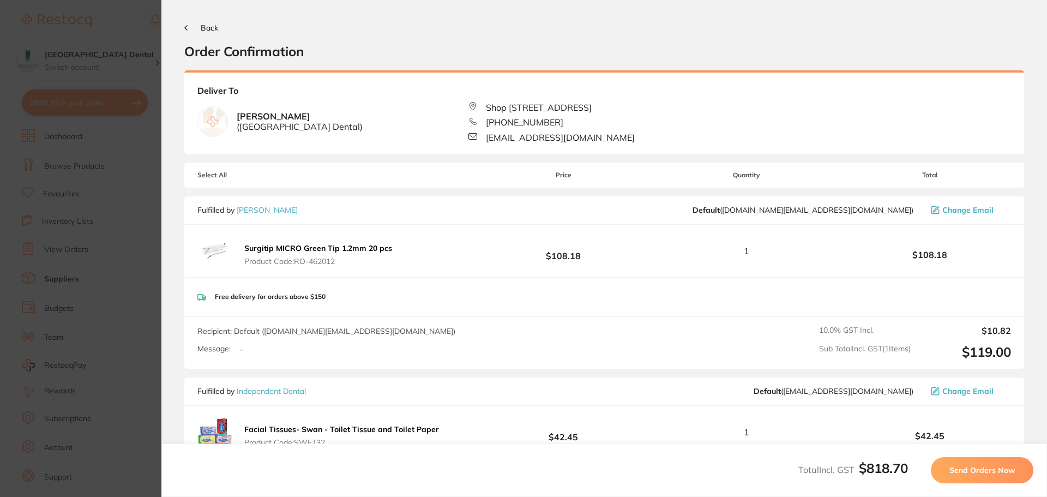
scroll to position [0, 0]
click at [987, 471] on span "Send Orders Now" at bounding box center [981, 470] width 65 height 10
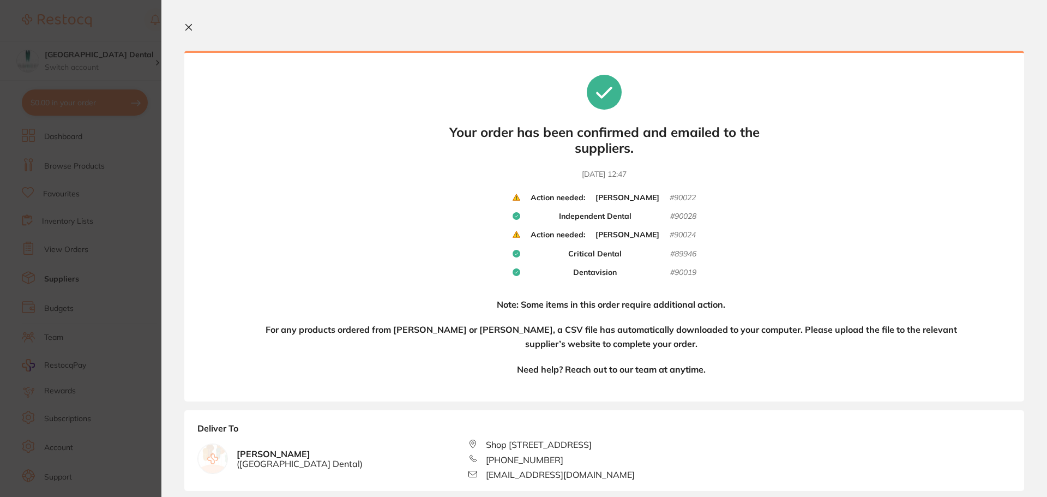
click at [189, 27] on icon at bounding box center [189, 28] width 6 height 6
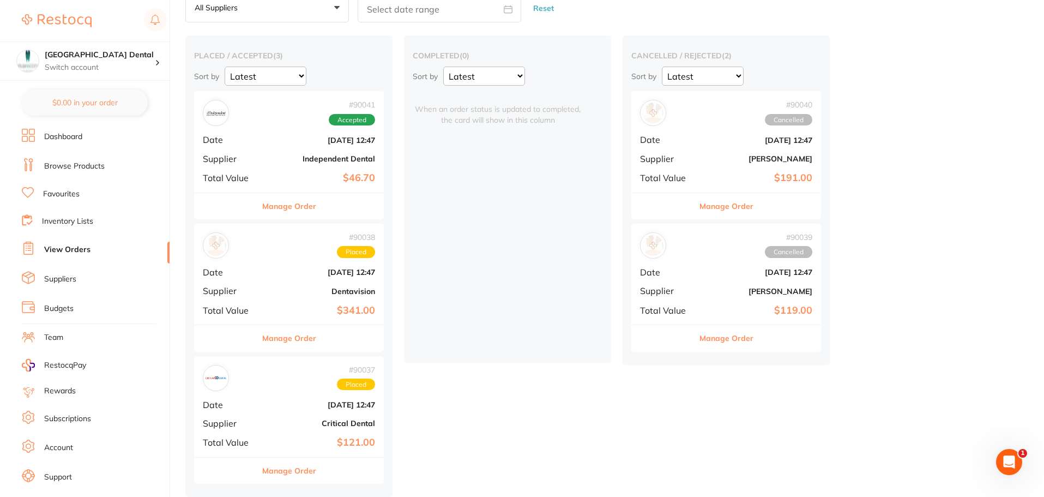
scroll to position [64, 0]
click at [82, 257] on li "View Orders" at bounding box center [96, 249] width 148 height 16
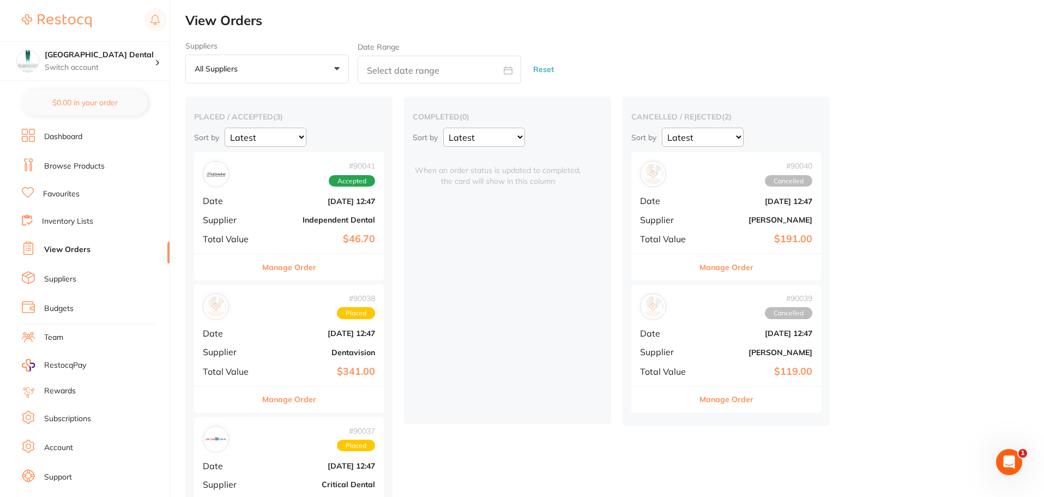
click at [300, 268] on button "Manage Order" at bounding box center [289, 267] width 54 height 26
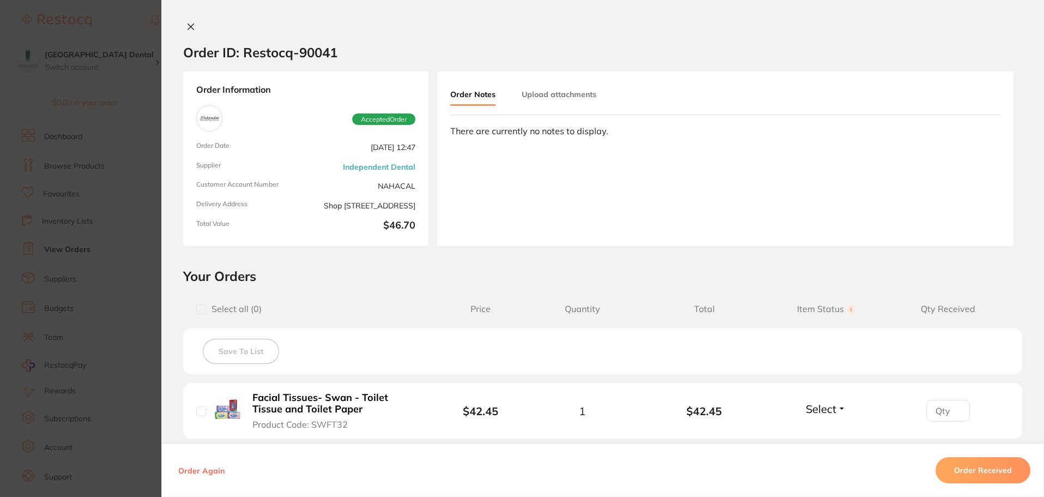
click at [188, 27] on icon at bounding box center [191, 27] width 6 height 6
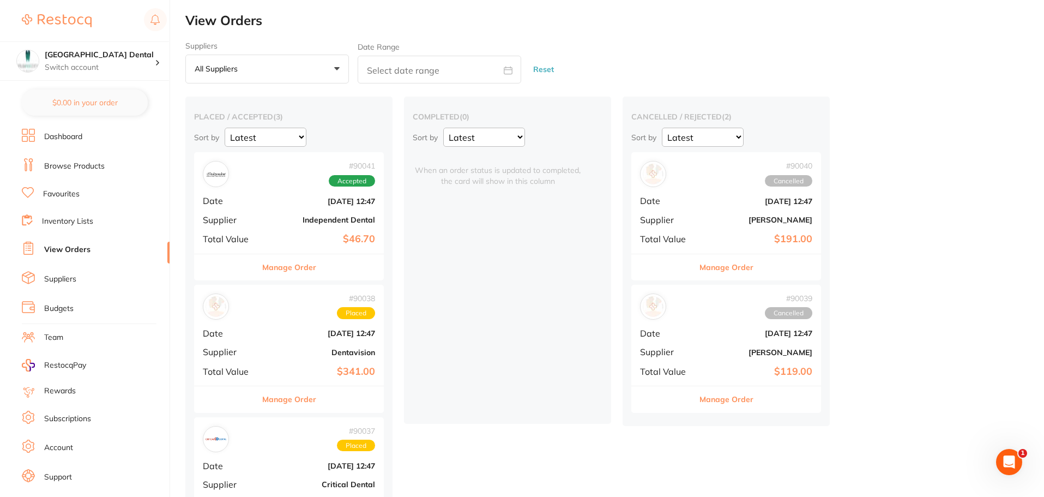
click at [281, 400] on button "Manage Order" at bounding box center [289, 399] width 54 height 26
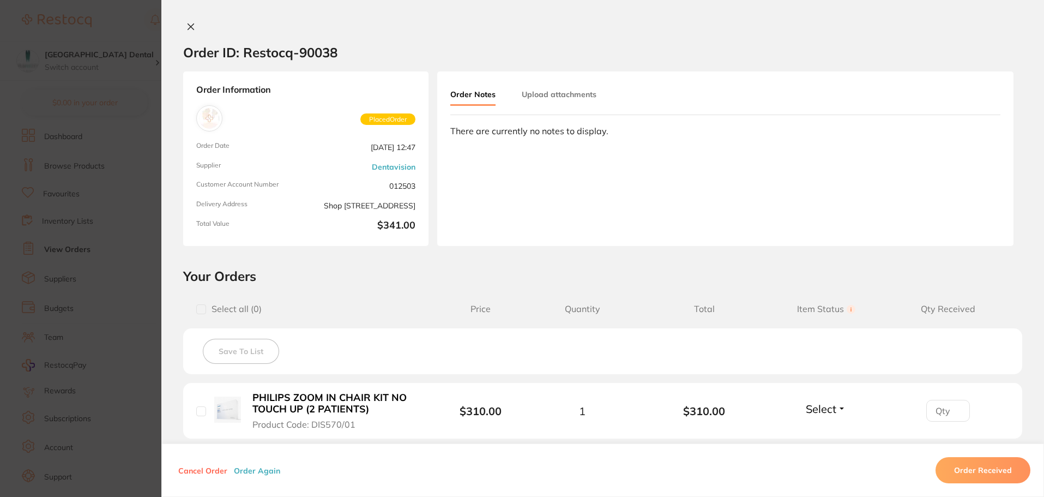
click at [190, 30] on icon at bounding box center [190, 26] width 9 height 9
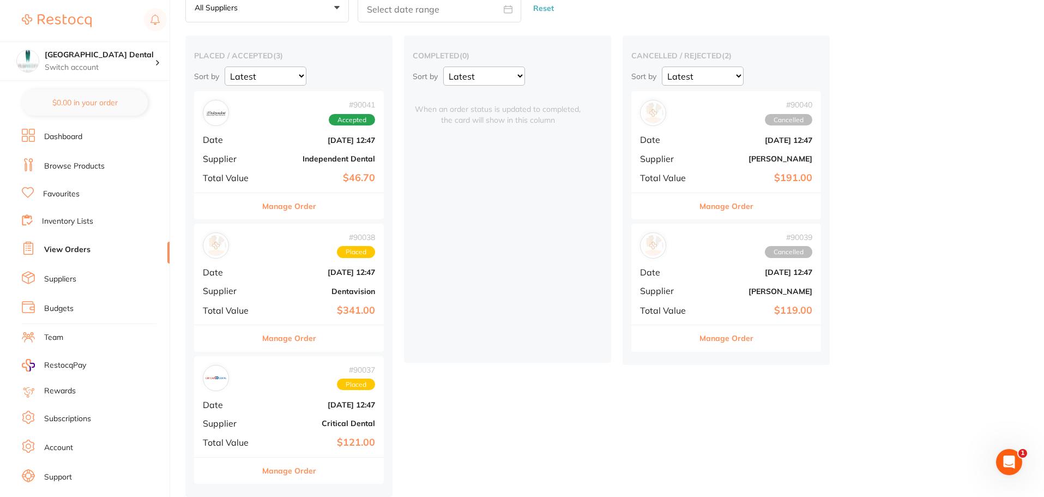
scroll to position [64, 0]
click at [299, 470] on button "Manage Order" at bounding box center [289, 470] width 54 height 26
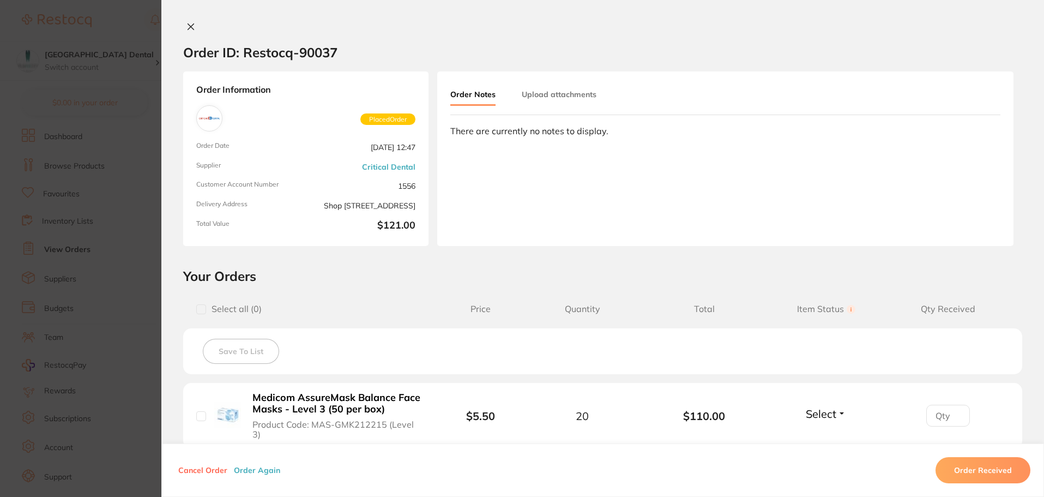
click at [190, 27] on icon at bounding box center [190, 26] width 9 height 9
